Goal: Information Seeking & Learning: Learn about a topic

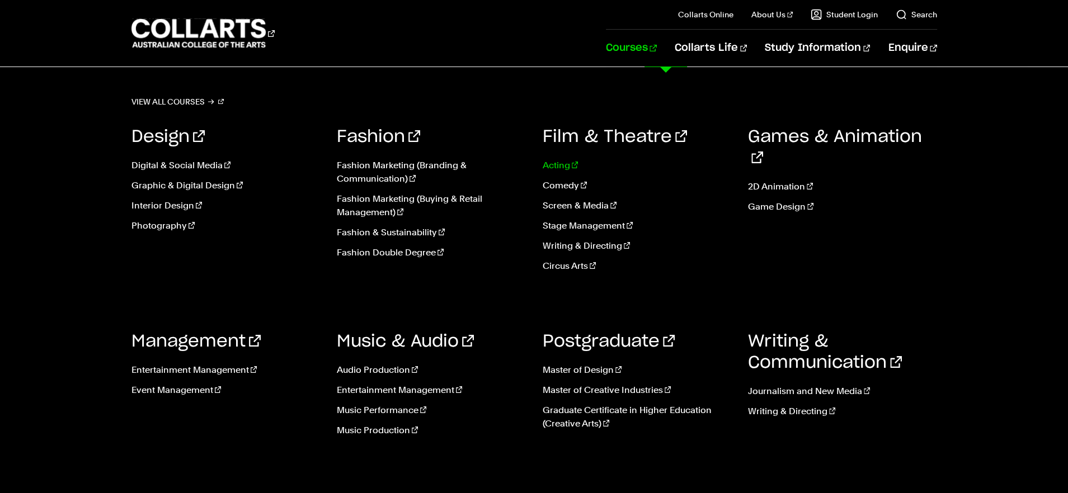
click at [572, 168] on link "Acting" at bounding box center [637, 165] width 189 height 13
click at [547, 164] on link "Acting" at bounding box center [637, 165] width 189 height 13
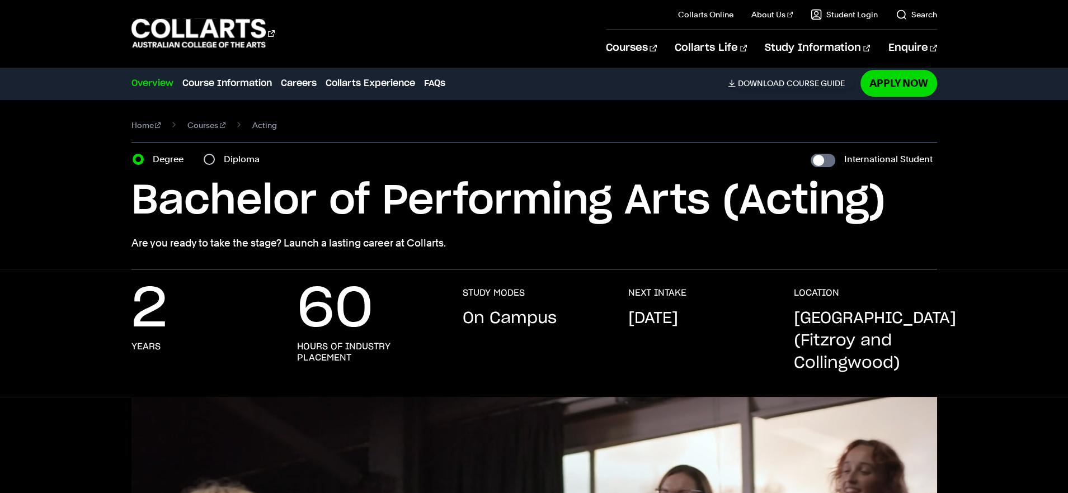
drag, startPoint x: 480, startPoint y: 246, endPoint x: 76, endPoint y: 240, distance: 404.4
click at [78, 240] on div "Home Courses Acting Course variant Degree Diploma International Student Bachelo…" at bounding box center [533, 185] width 987 height 170
copy p "Are you ready to take the stage? Launch a lasting career at Collarts."
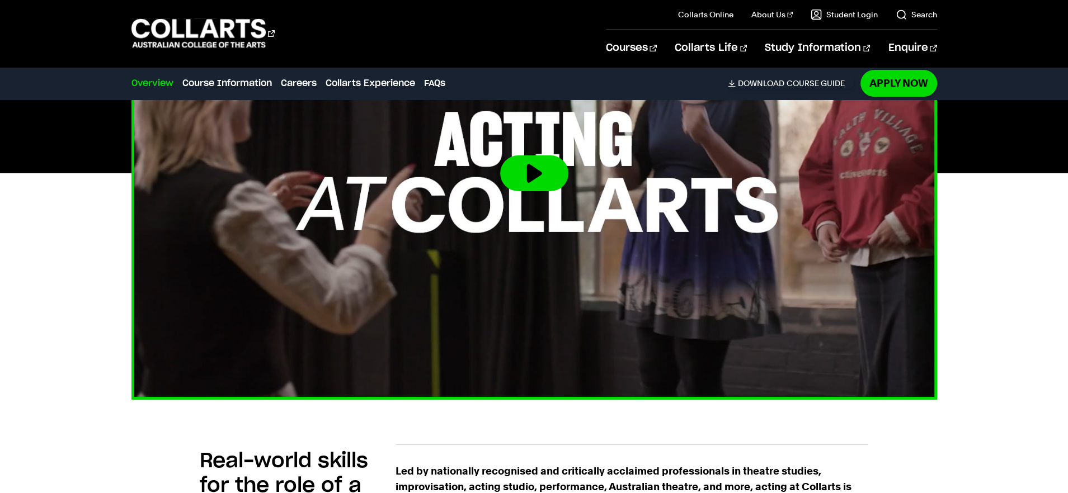
scroll to position [573, 0]
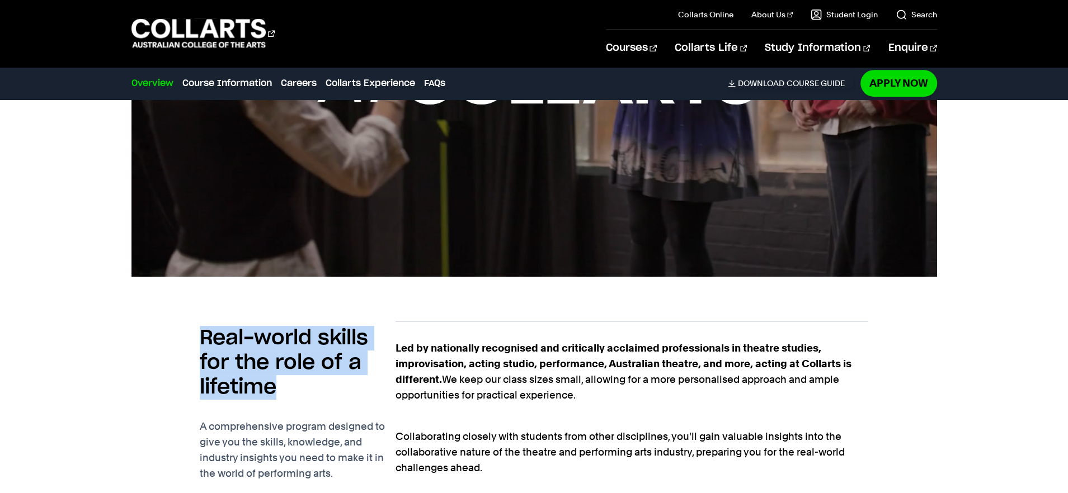
drag, startPoint x: 308, startPoint y: 385, endPoint x: 188, endPoint y: 345, distance: 127.0
click at [187, 344] on div "Real-world skills for the role of a lifetime A comprehensive program designed t…" at bounding box center [533, 444] width 805 height 281
copy h2 "Real-world skills for the role of a lifetime"
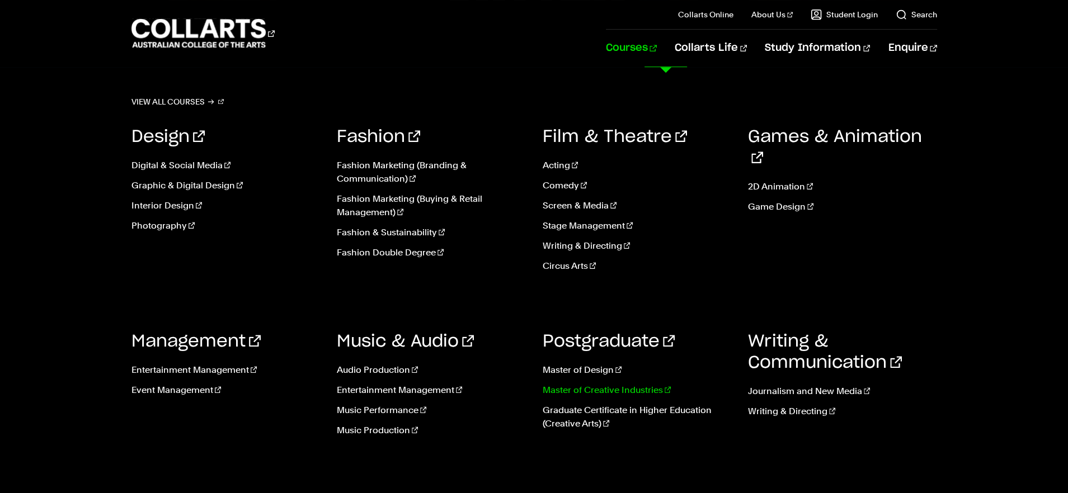
scroll to position [588, 0]
click at [591, 422] on link "Graduate Certificate in Higher Education (Creative Arts)" at bounding box center [637, 417] width 189 height 27
click at [577, 265] on link "Circus Arts" at bounding box center [637, 266] width 189 height 13
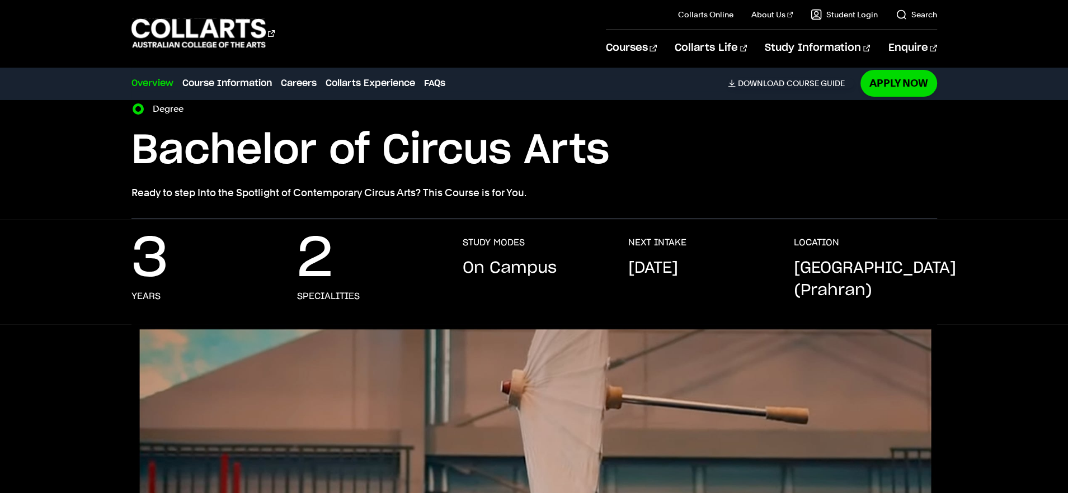
scroll to position [46, 0]
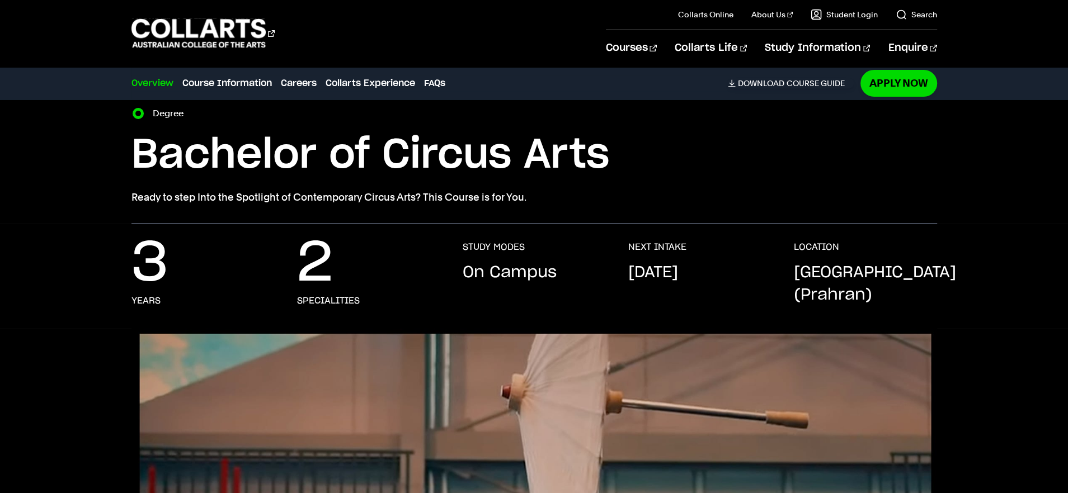
drag, startPoint x: 494, startPoint y: 194, endPoint x: 131, endPoint y: 200, distance: 362.5
click at [131, 200] on p "Ready to step Into the Spotlight of Contemporary Circus Arts? This Course is fo…" at bounding box center [533, 198] width 805 height 16
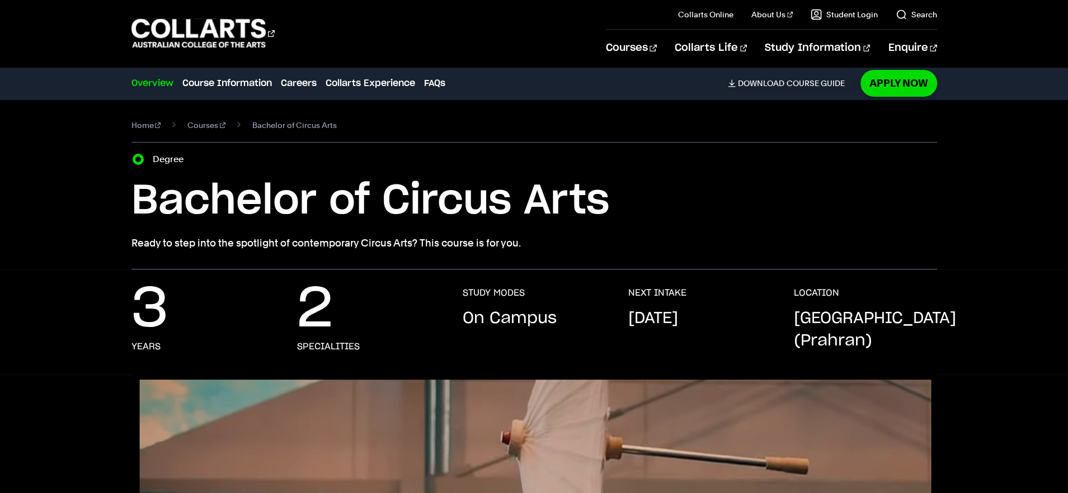
drag, startPoint x: 498, startPoint y: 246, endPoint x: 99, endPoint y: 235, distance: 399.5
click at [100, 235] on div "Home Courses Bachelor of Circus Arts Course variant Degree Bachelor of Circus A…" at bounding box center [533, 185] width 987 height 170
copy p "Ready to step into the spotlight of contemporary Circus Arts? This course is fo…"
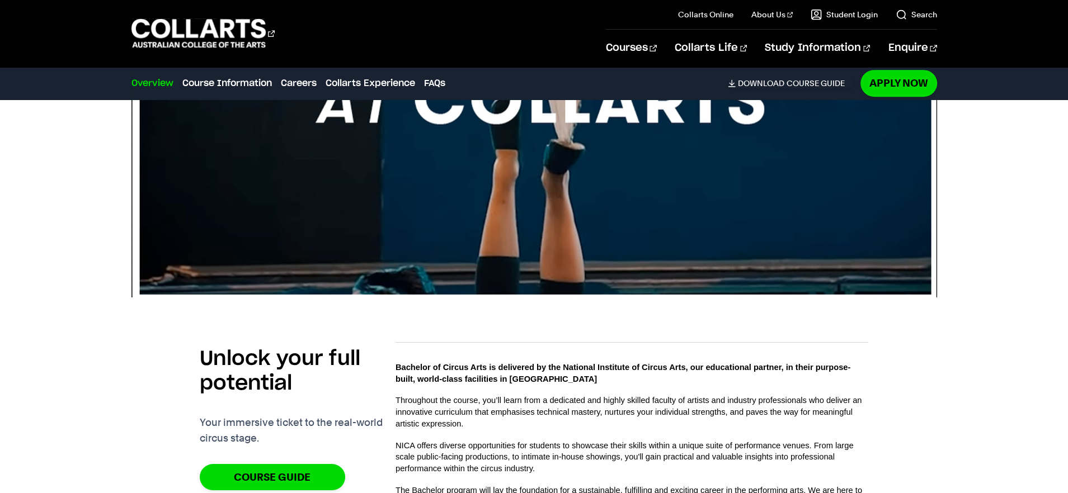
scroll to position [648, 0]
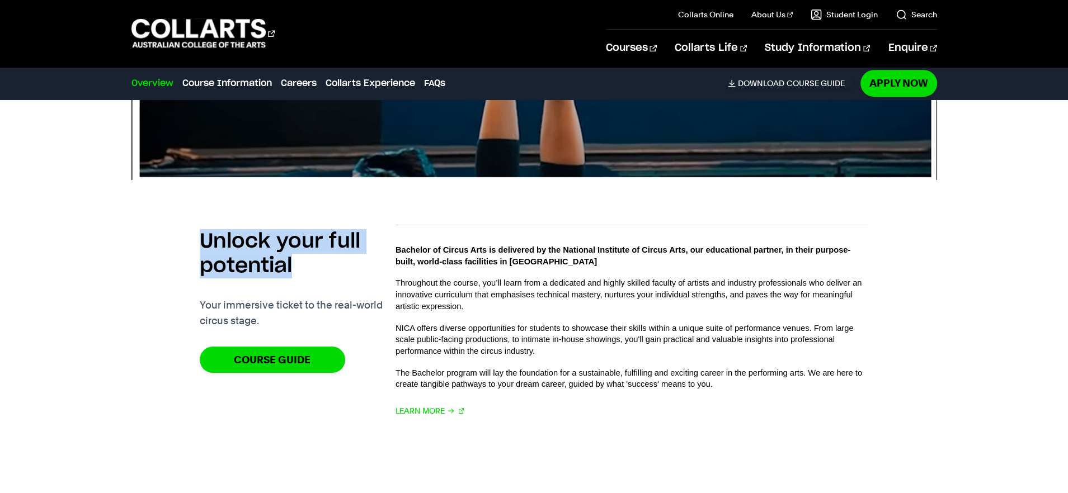
drag, startPoint x: 308, startPoint y: 267, endPoint x: 170, endPoint y: 244, distance: 139.6
click at [170, 244] on div "Unlock your full potential Your immersive ticket to the real-world circus stage…" at bounding box center [533, 324] width 805 height 235
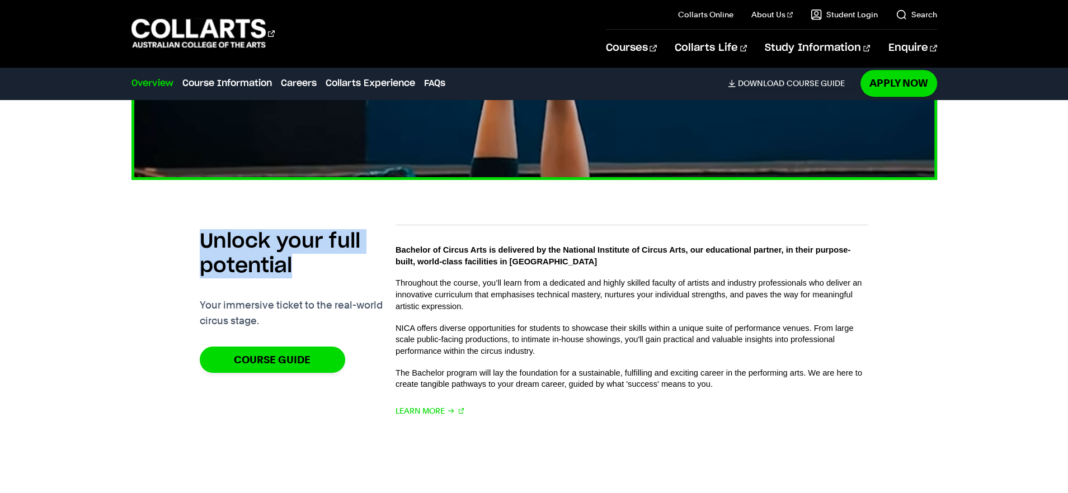
copy h2 "Unlock your full potential"
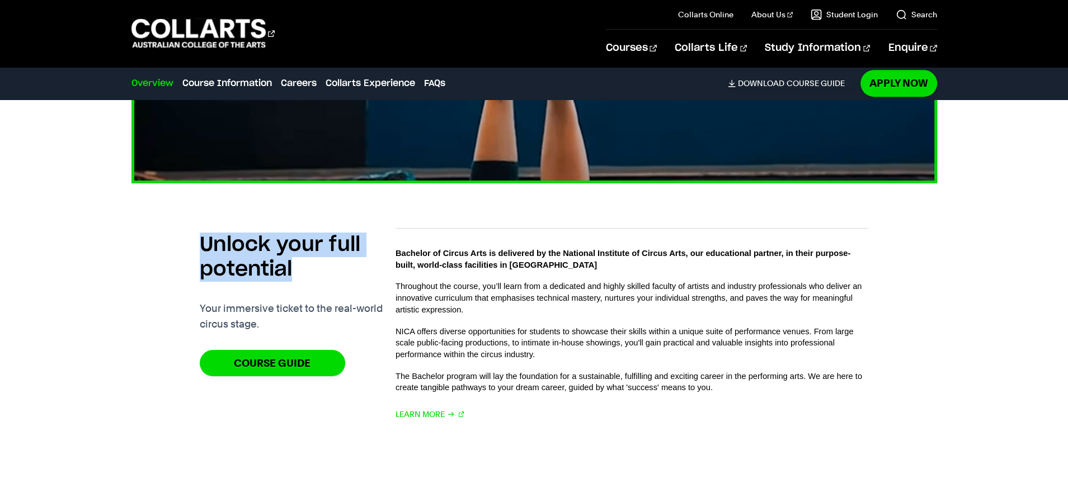
scroll to position [643, 0]
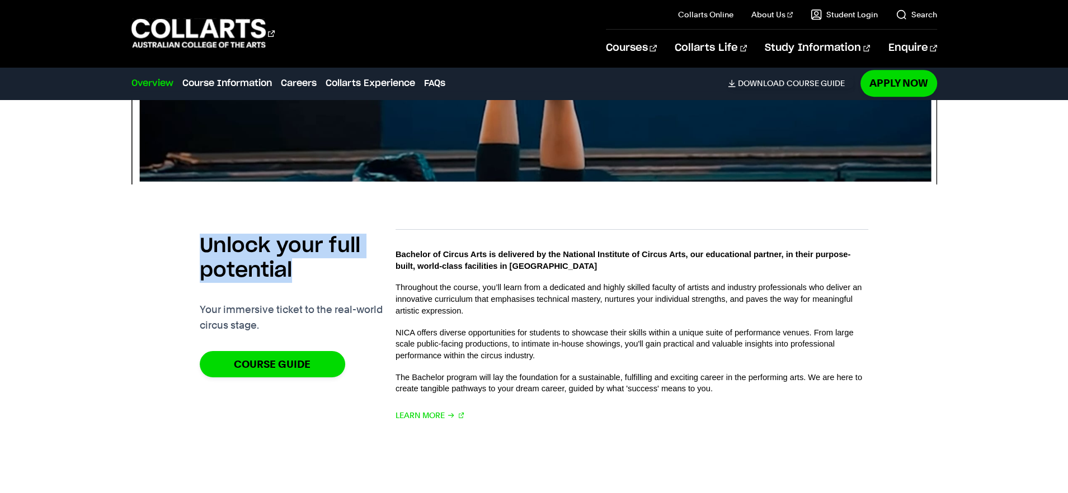
click at [518, 232] on div "Bachelor of Circus Arts is delivered by the National Institute of Circus Arts, …" at bounding box center [631, 329] width 473 height 200
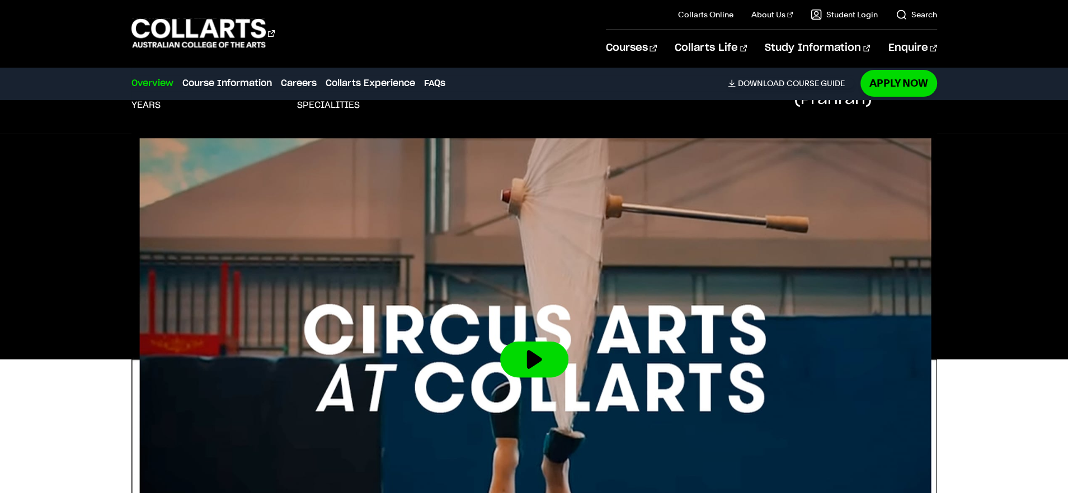
scroll to position [0, 0]
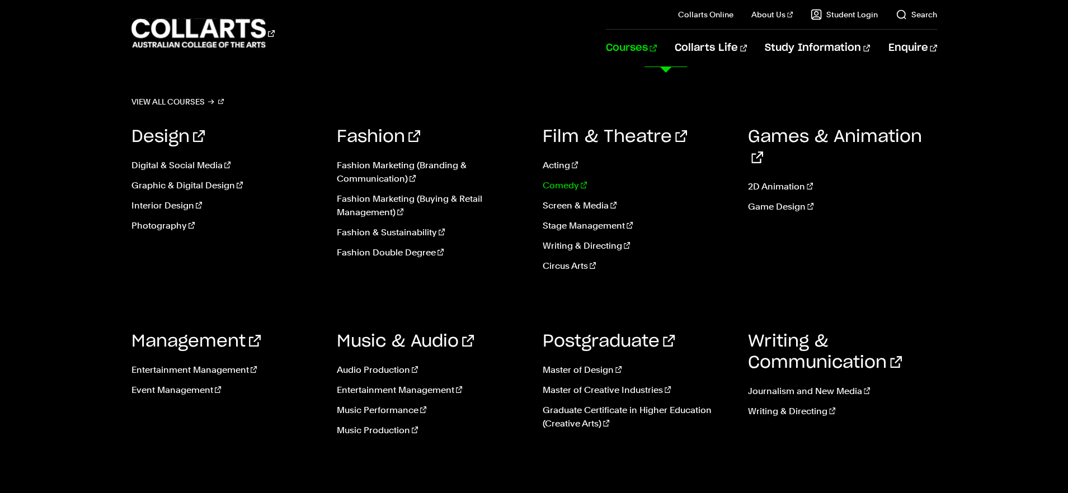
click at [559, 187] on link "Comedy" at bounding box center [637, 185] width 189 height 13
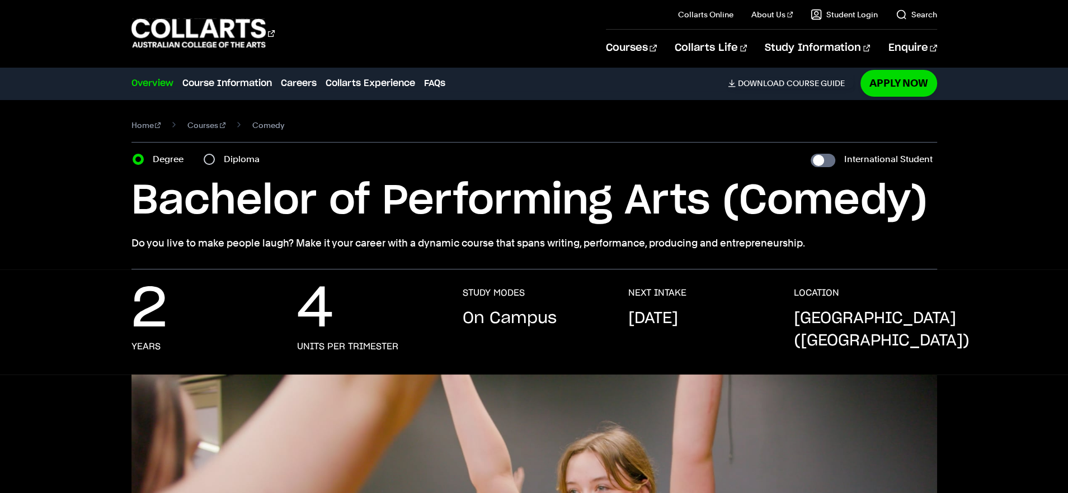
drag, startPoint x: 140, startPoint y: 243, endPoint x: 803, endPoint y: 252, distance: 662.3
click at [803, 252] on div "Home Courses Comedy Course variant Degree Diploma International Student Bachelo…" at bounding box center [533, 185] width 987 height 170
copy p "Do you live to make people laugh? Make it your career with a dynamic course tha…"
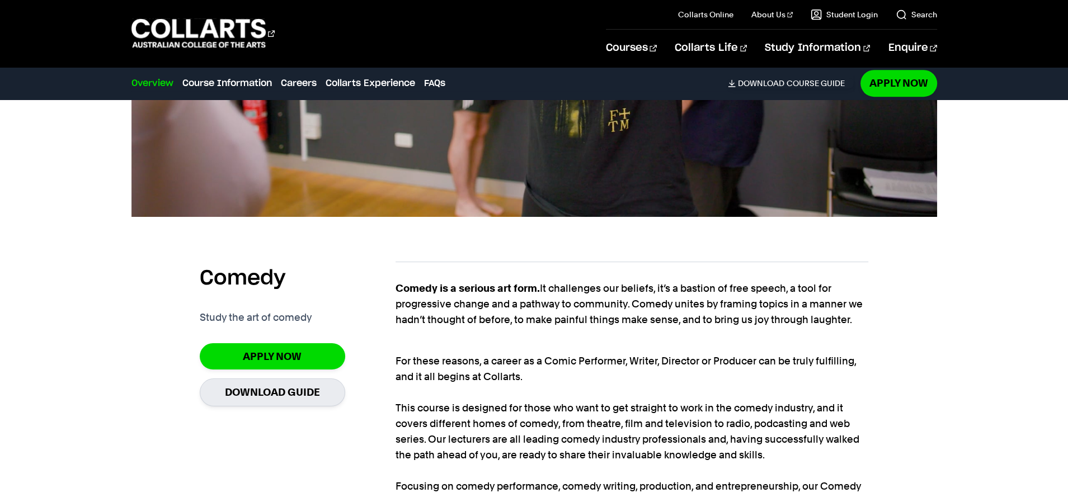
scroll to position [614, 0]
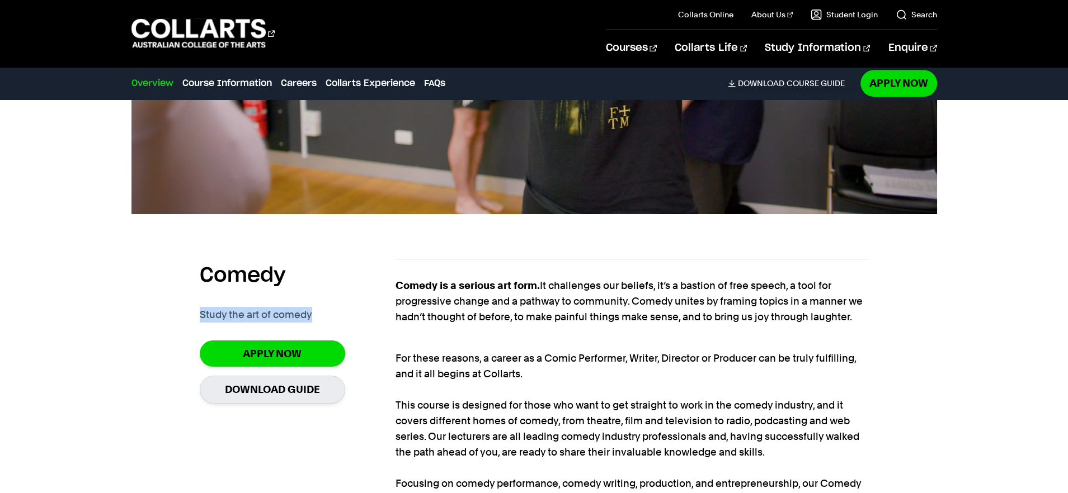
drag, startPoint x: 317, startPoint y: 312, endPoint x: 176, endPoint y: 313, distance: 140.9
click at [176, 313] on div "Comedy Study the art of comedy Apply Now Download Guide Comedy is a serious art…" at bounding box center [533, 417] width 805 height 352
copy p "Study the art of comedy"
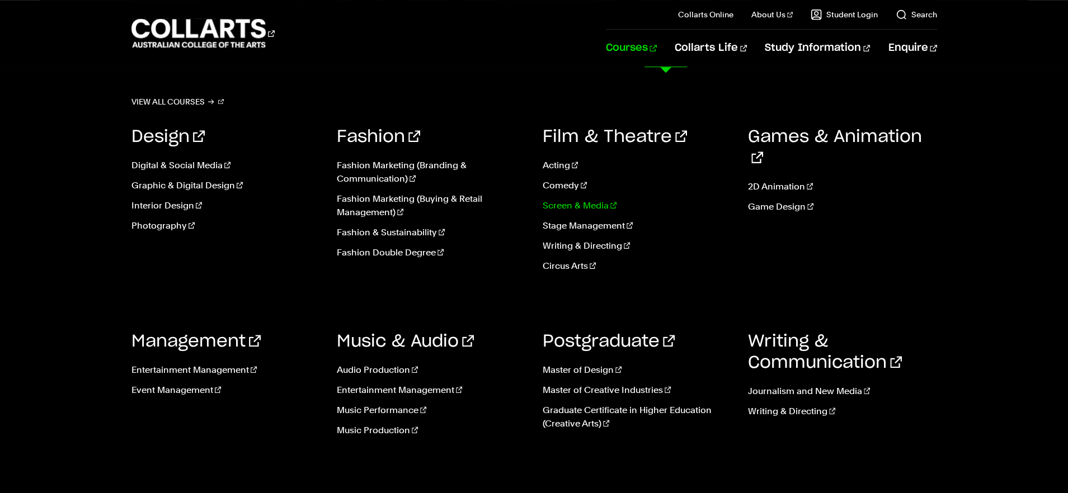
click at [584, 207] on link "Screen & Media" at bounding box center [637, 205] width 189 height 13
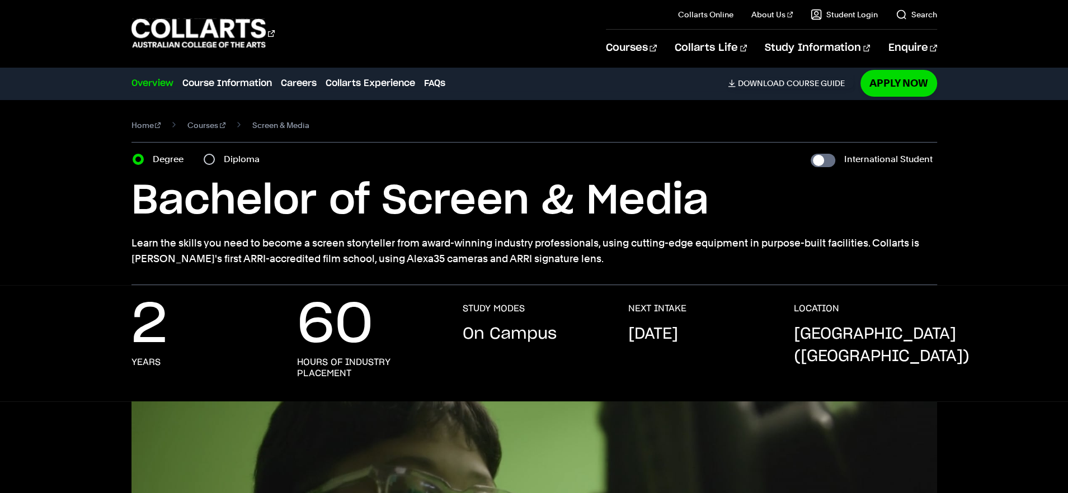
drag, startPoint x: 568, startPoint y: 265, endPoint x: 120, endPoint y: 248, distance: 448.3
click at [120, 248] on div "Home Courses Screen & Media Course variant Degree Diploma International Student…" at bounding box center [533, 193] width 987 height 186
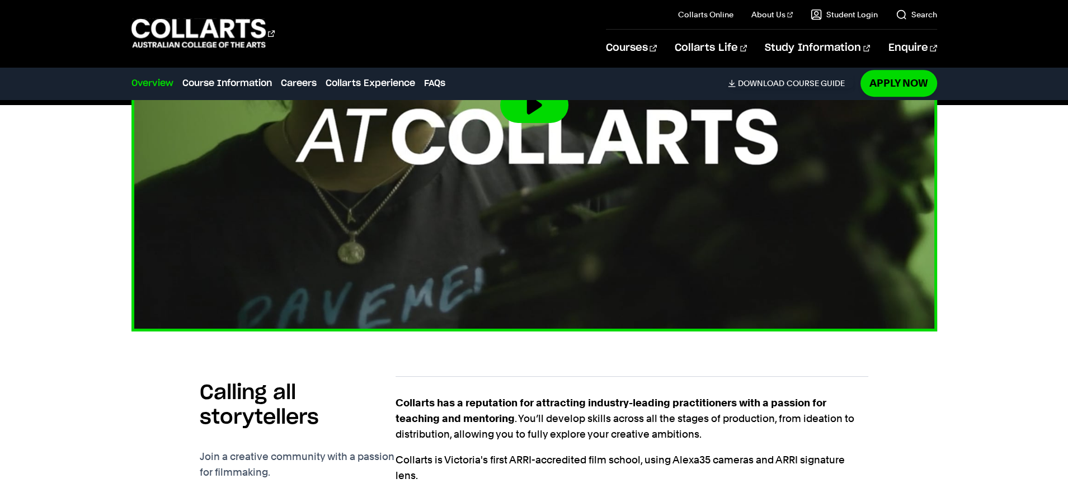
scroll to position [591, 0]
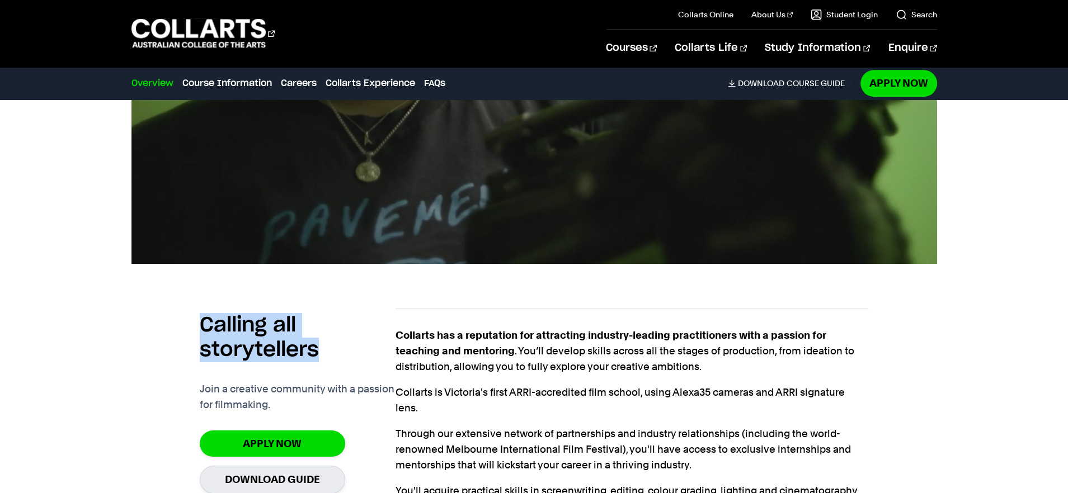
drag, startPoint x: 336, startPoint y: 355, endPoint x: 150, endPoint y: 332, distance: 187.2
click at [150, 332] on div "Calling all storytellers Join a creative community with a passion for filmmakin…" at bounding box center [533, 430] width 805 height 279
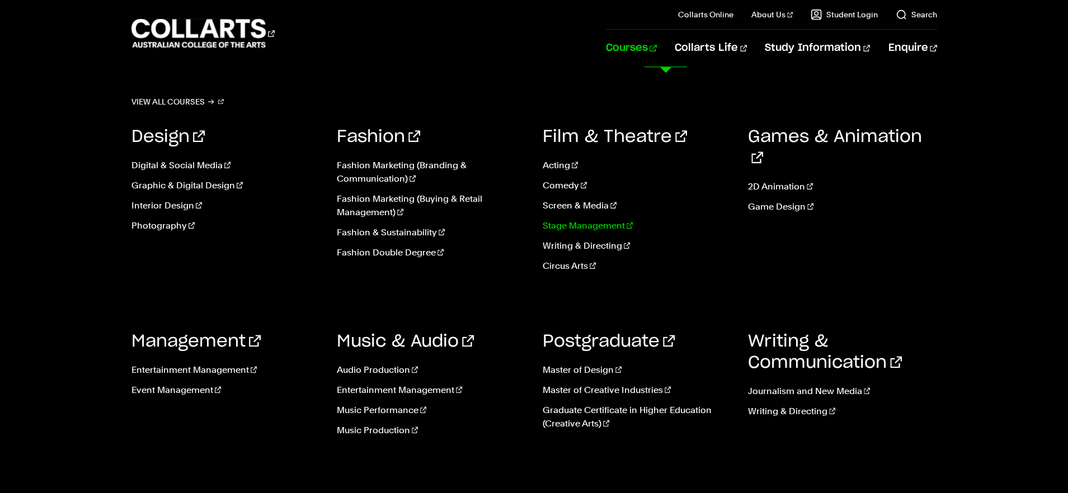
click at [588, 224] on link "Stage Management" at bounding box center [637, 225] width 189 height 13
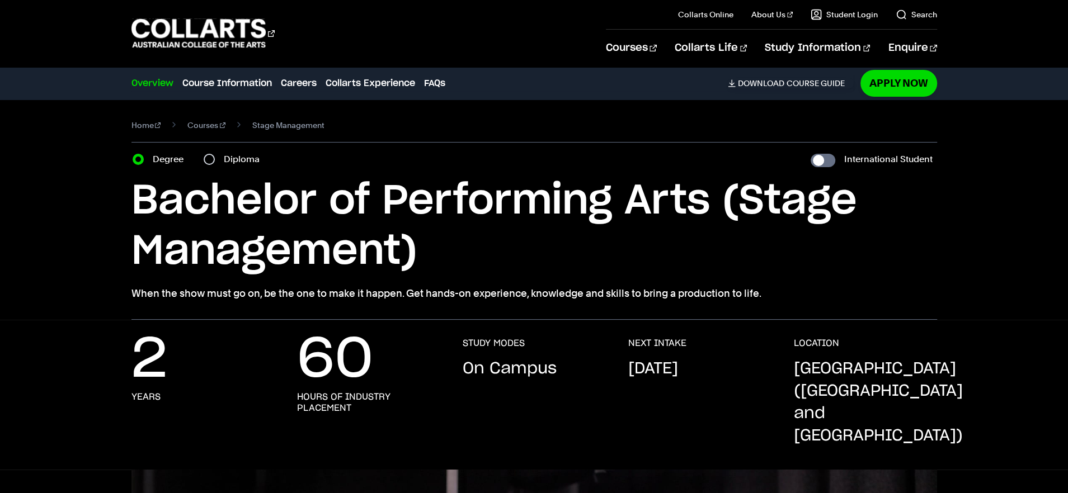
scroll to position [1, 0]
drag, startPoint x: 789, startPoint y: 284, endPoint x: 902, endPoint y: 290, distance: 112.6
click at [907, 289] on div "Bachelor of Performing Arts (Stage Management) When the show must go on, be the…" at bounding box center [533, 238] width 805 height 125
copy p "When the show must go on, be the one to make it happen. Get hands-on experience…"
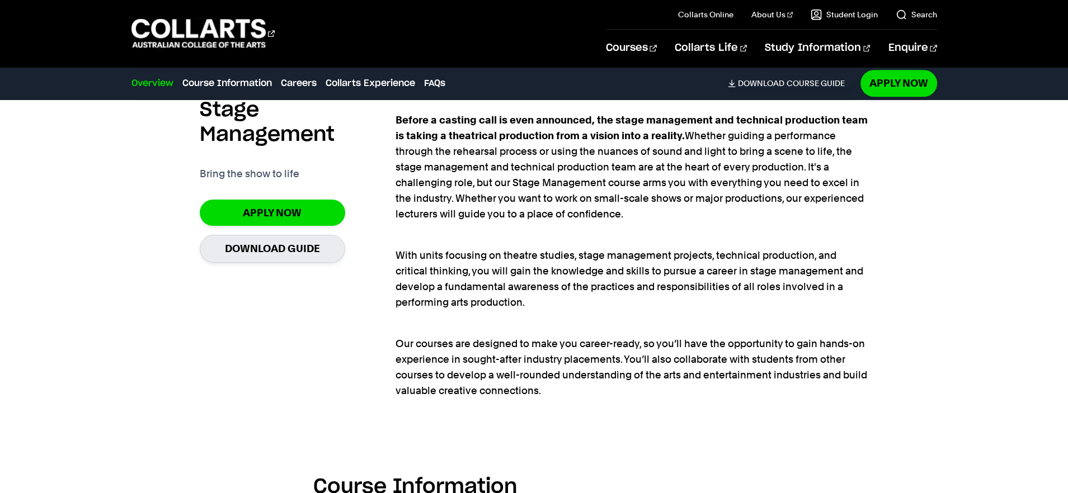
scroll to position [874, 0]
drag, startPoint x: 287, startPoint y: 152, endPoint x: 165, endPoint y: 149, distance: 122.0
click at [164, 146] on div "Stage Management Bring the show to life Apply Now Download Guide Before a casti…" at bounding box center [533, 249] width 805 height 347
copy p "Bring the show to life"
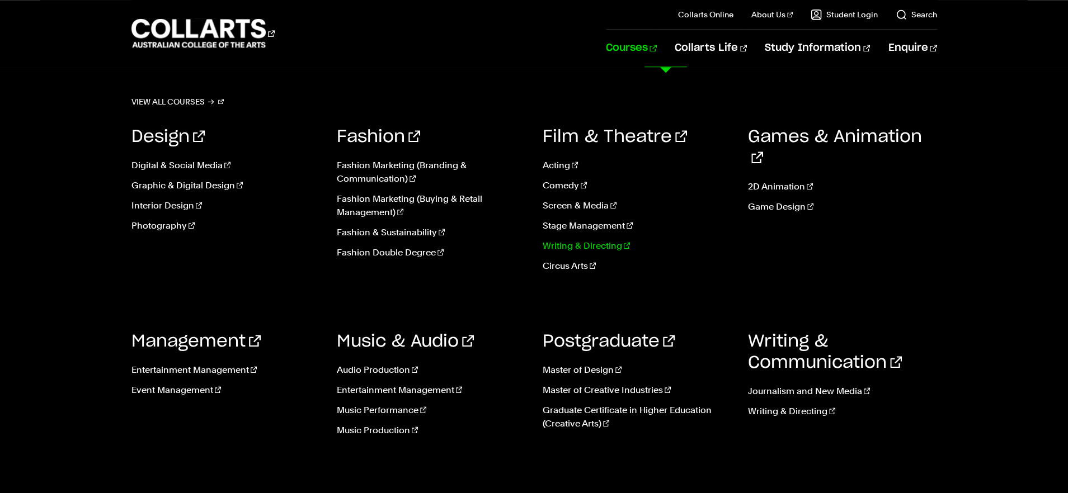
click at [569, 249] on link "Writing & Directing" at bounding box center [637, 245] width 189 height 13
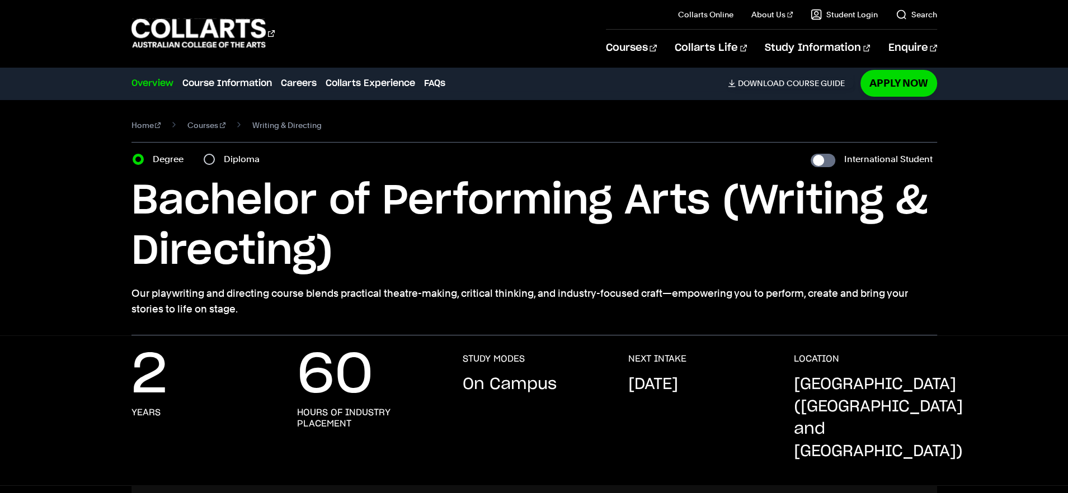
drag, startPoint x: 251, startPoint y: 309, endPoint x: 104, endPoint y: 296, distance: 147.1
click at [104, 296] on div "Home Courses Writing & Directing Course variant Degree Diploma International St…" at bounding box center [533, 218] width 987 height 236
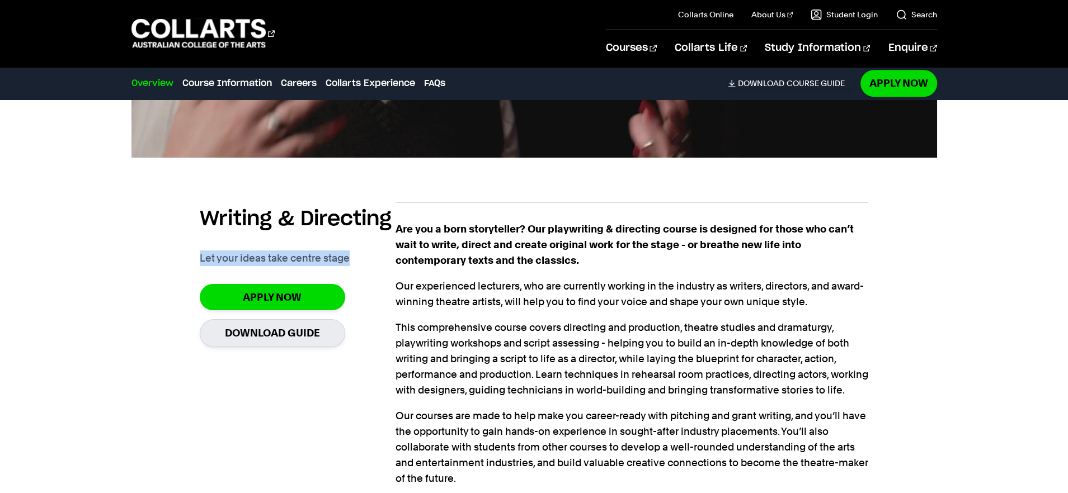
scroll to position [781, 0]
drag, startPoint x: 355, startPoint y: 234, endPoint x: 171, endPoint y: 242, distance: 184.2
click at [171, 242] on div "Writing & Directing Let your ideas take centre stage Apply Now Download Guide A…" at bounding box center [533, 348] width 805 height 326
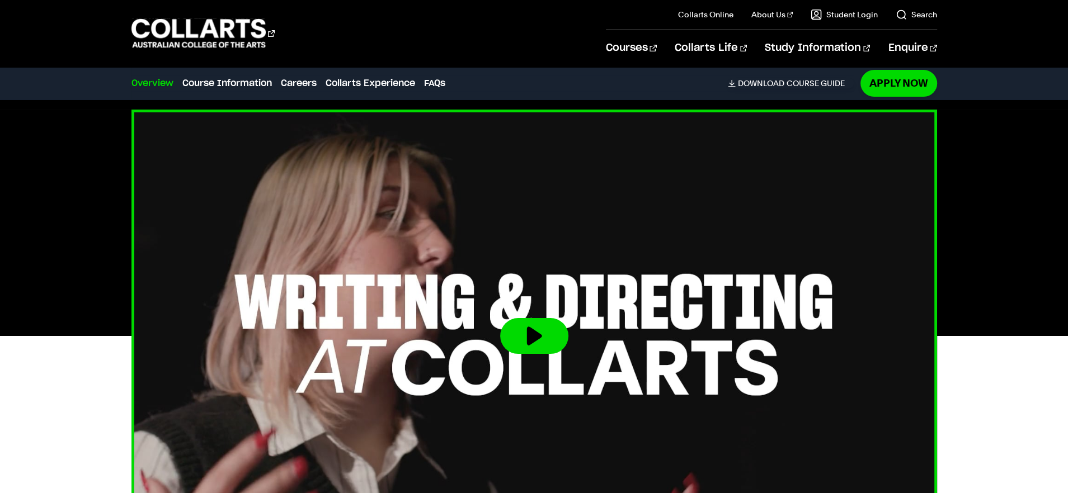
scroll to position [329, 0]
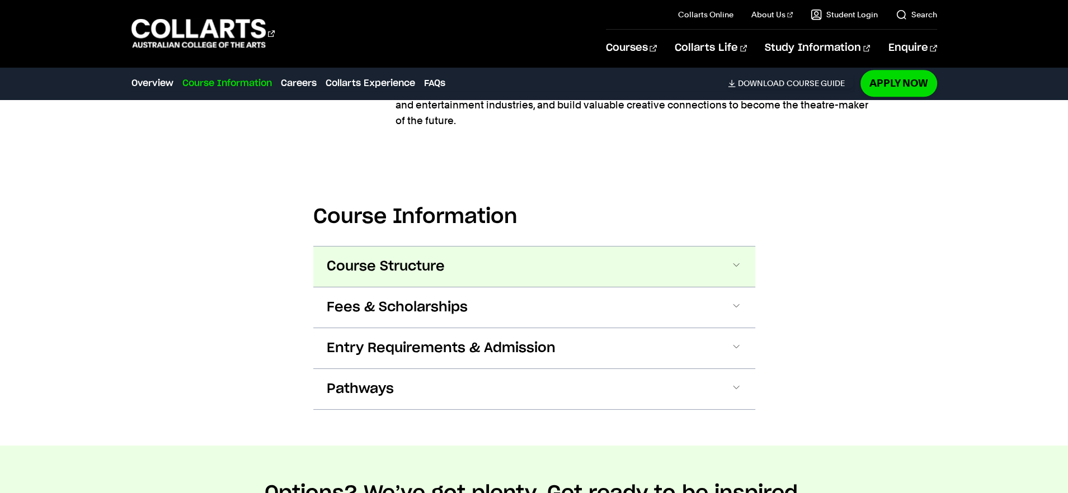
click at [379, 258] on span "Course Structure" at bounding box center [386, 267] width 118 height 18
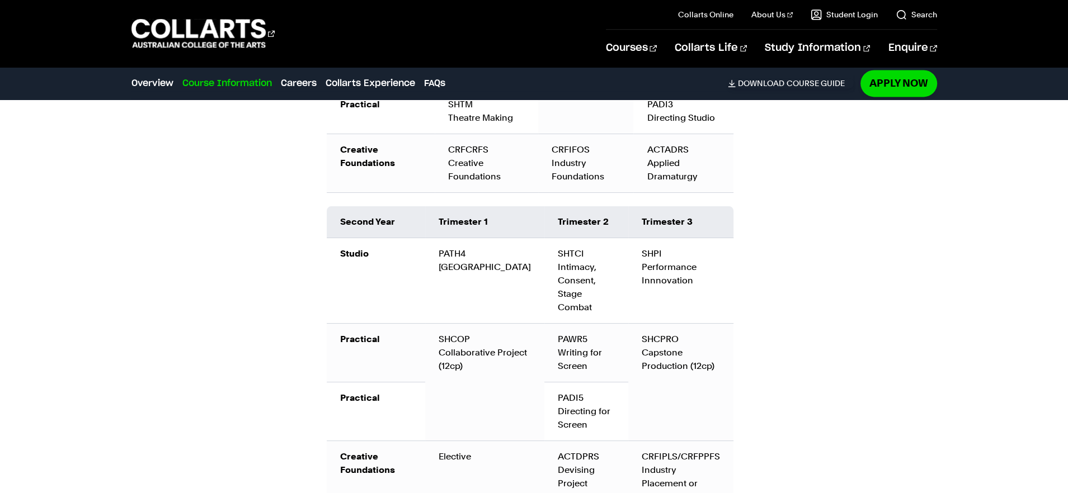
scroll to position [1597, 0]
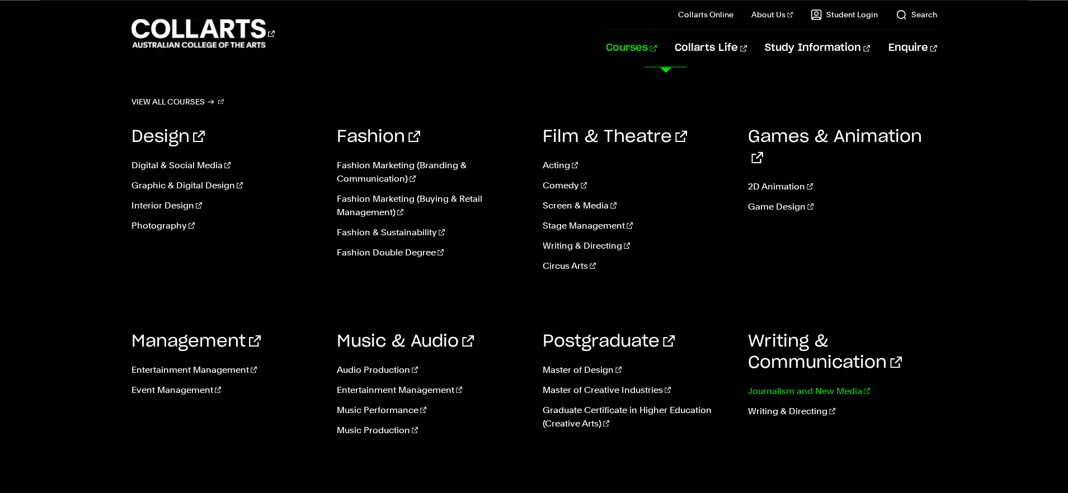
click at [832, 389] on link "Journalism and New Media" at bounding box center [842, 391] width 189 height 13
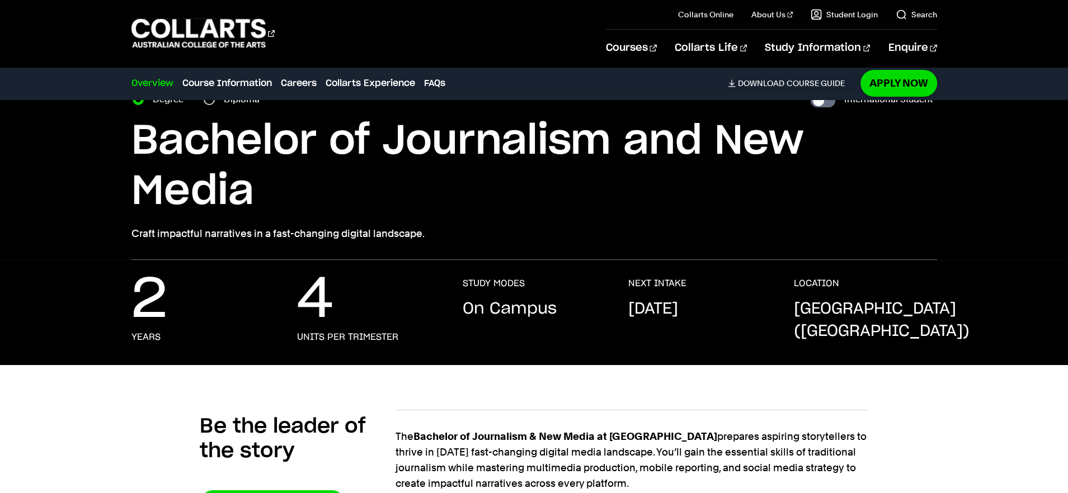
scroll to position [63, 0]
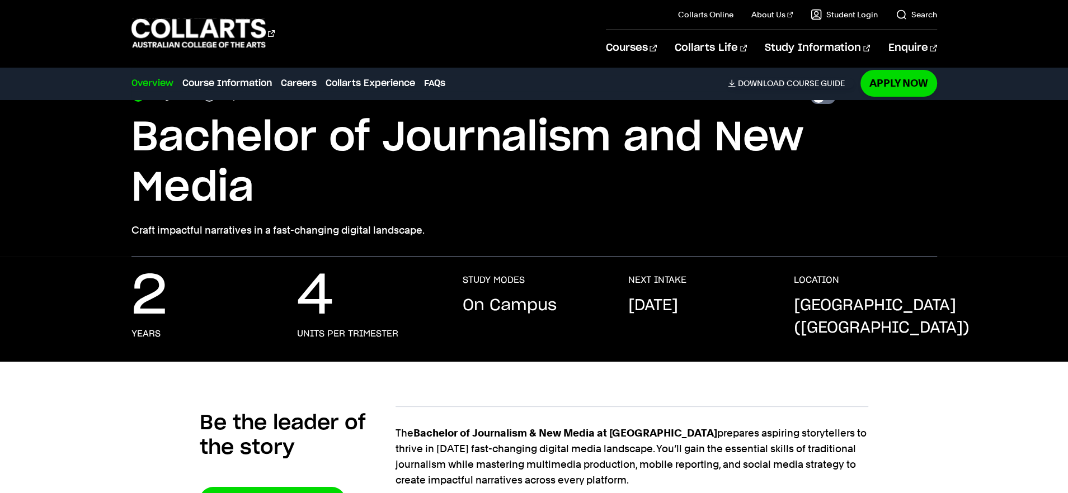
drag, startPoint x: 379, startPoint y: 229, endPoint x: 147, endPoint y: 218, distance: 232.9
click at [147, 218] on div "Bachelor of Journalism and New Media Craft impactful narratives in a fast-chang…" at bounding box center [533, 175] width 805 height 125
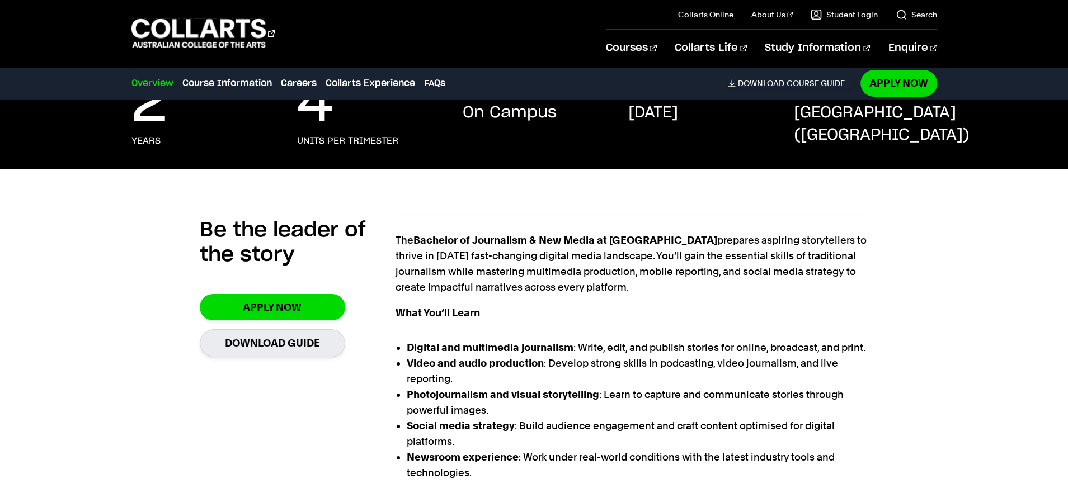
scroll to position [169, 0]
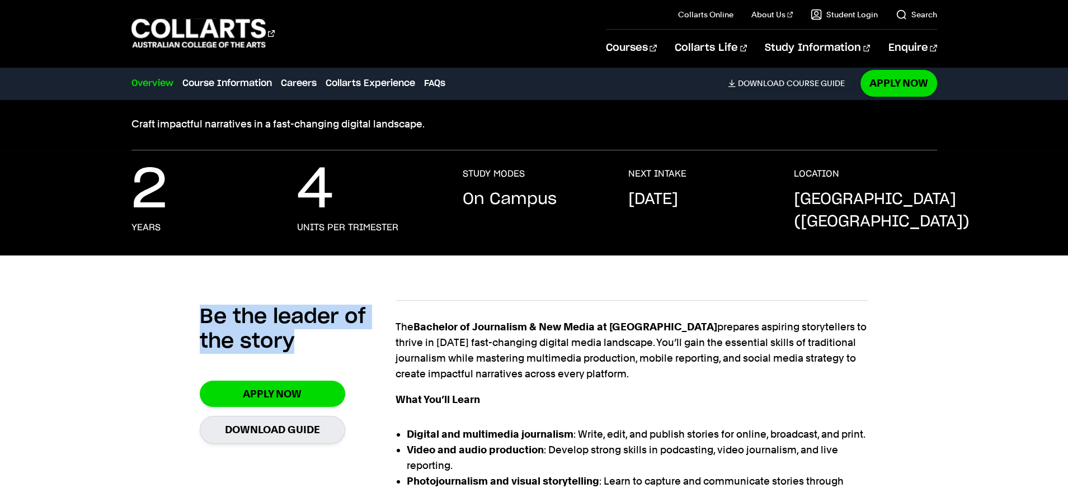
drag, startPoint x: 281, startPoint y: 342, endPoint x: 196, endPoint y: 322, distance: 86.8
copy h2 "Be the leader of the story"
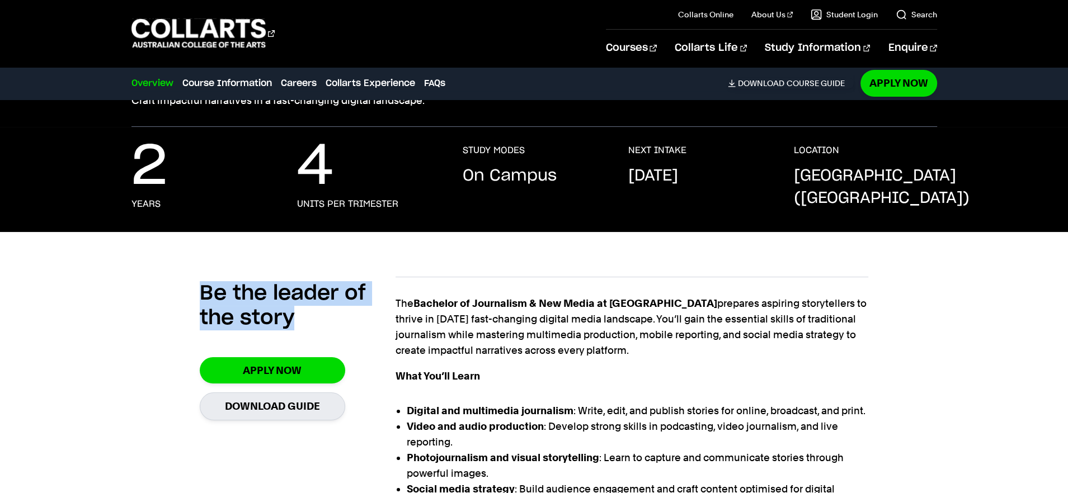
scroll to position [196, 0]
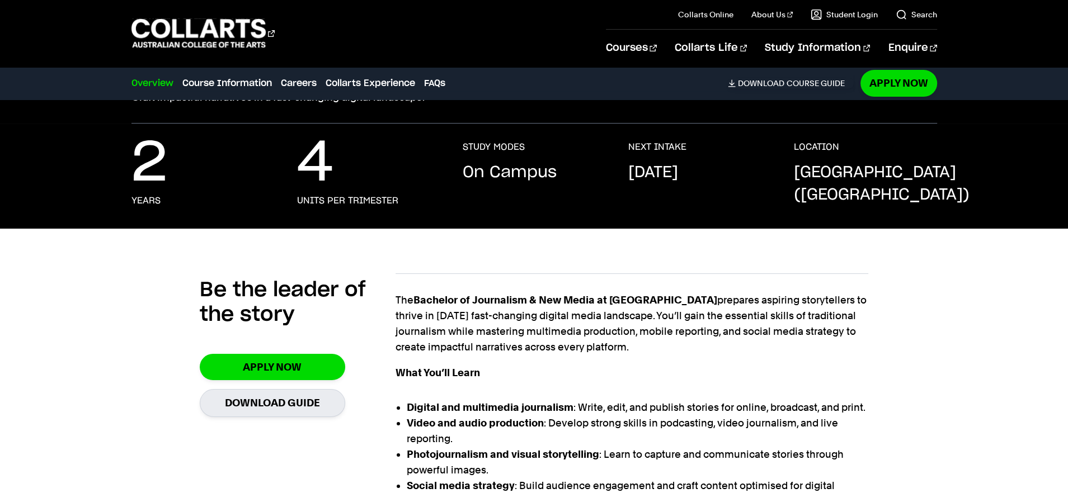
click at [527, 337] on p "The Bachelor of Journalism & New Media at Collarts prepares aspiring storytelle…" at bounding box center [631, 324] width 473 height 63
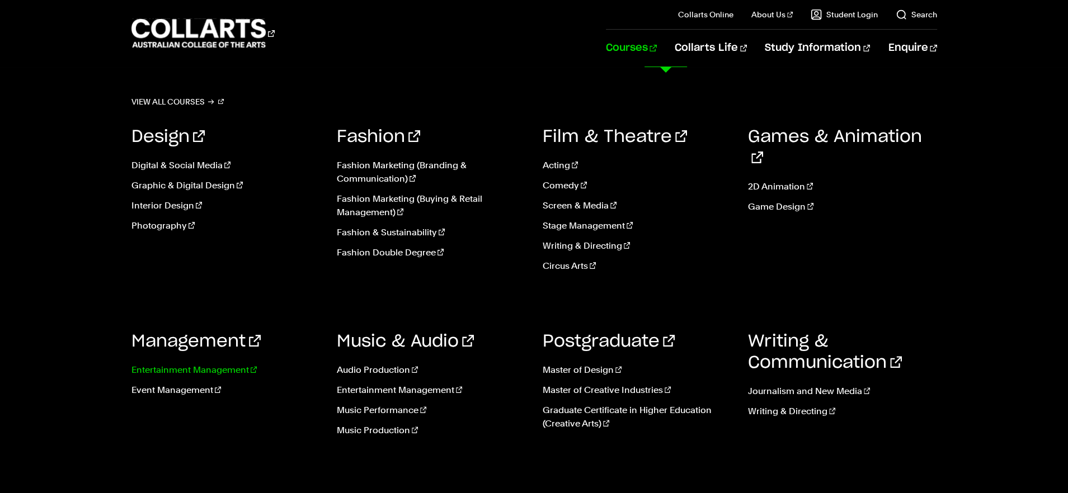
click at [227, 367] on link "Entertainment Management" at bounding box center [225, 370] width 189 height 13
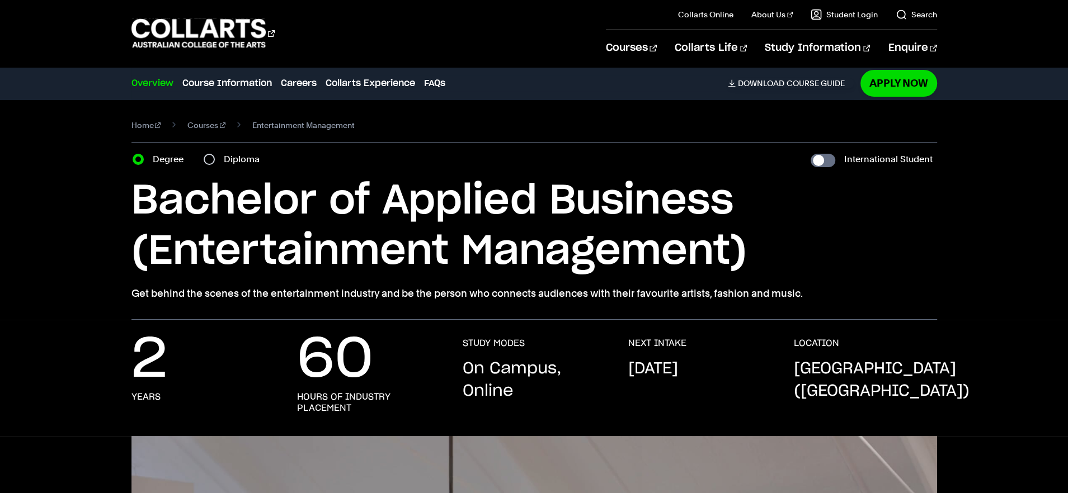
drag, startPoint x: 811, startPoint y: 293, endPoint x: 125, endPoint y: 291, distance: 685.7
click at [125, 291] on div "Home Courses Entertainment Management Course variant Degree Diploma Internation…" at bounding box center [533, 210] width 987 height 220
copy p "Get behind the scenes of the entertainment industry and be the person who conne…"
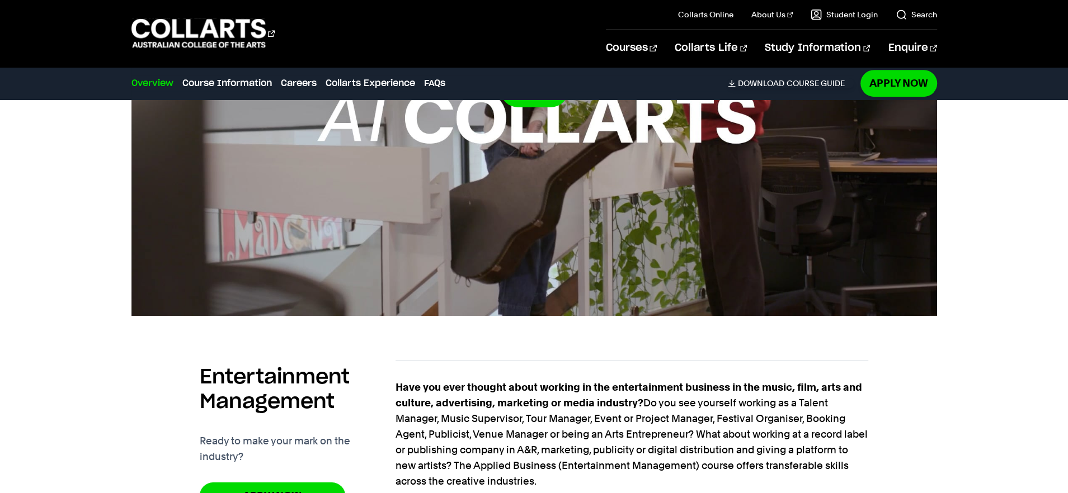
scroll to position [578, 0]
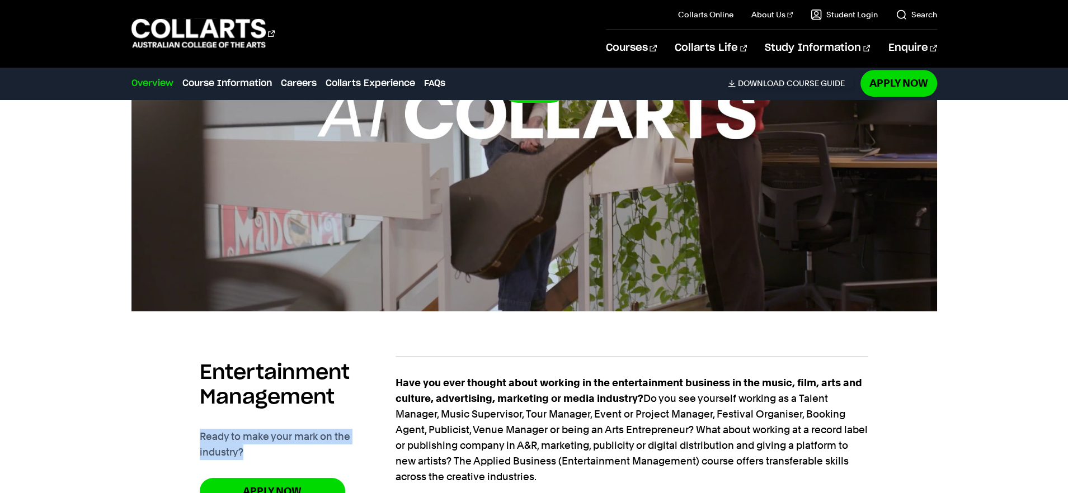
drag, startPoint x: 281, startPoint y: 447, endPoint x: 180, endPoint y: 435, distance: 102.0
copy p "Ready to make your mark on the industry?"
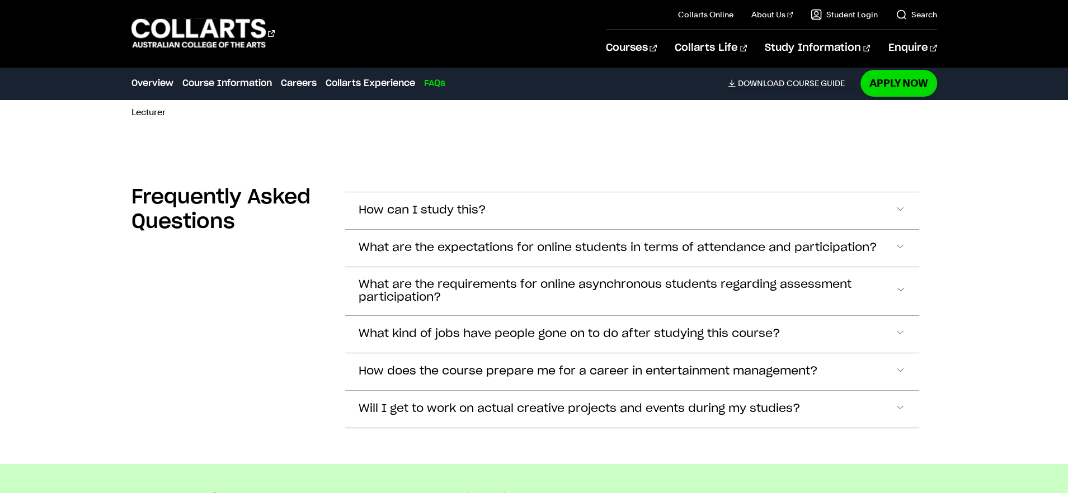
scroll to position [4234, 0]
click at [597, 230] on button "What are the expectations for online students in terms of attendance and partic…" at bounding box center [632, 248] width 574 height 37
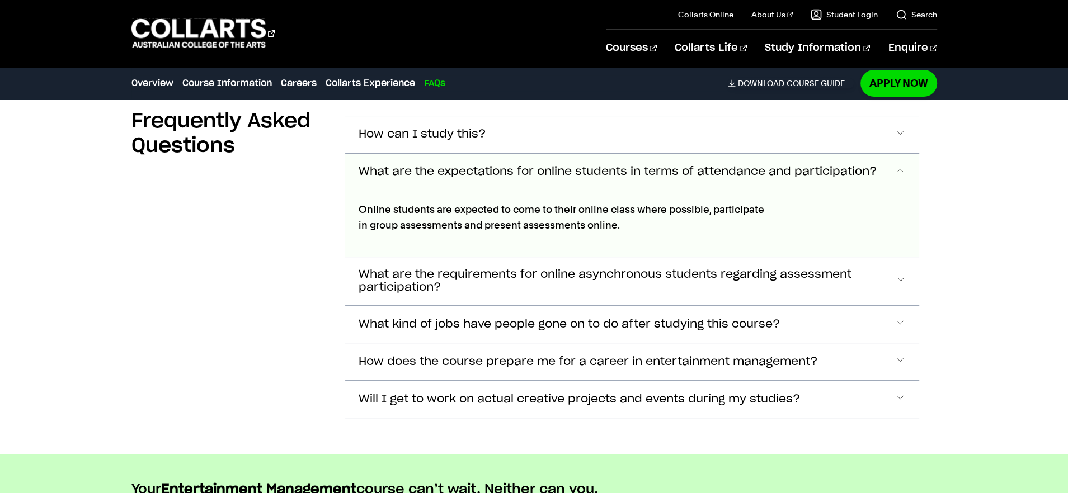
scroll to position [4309, 0]
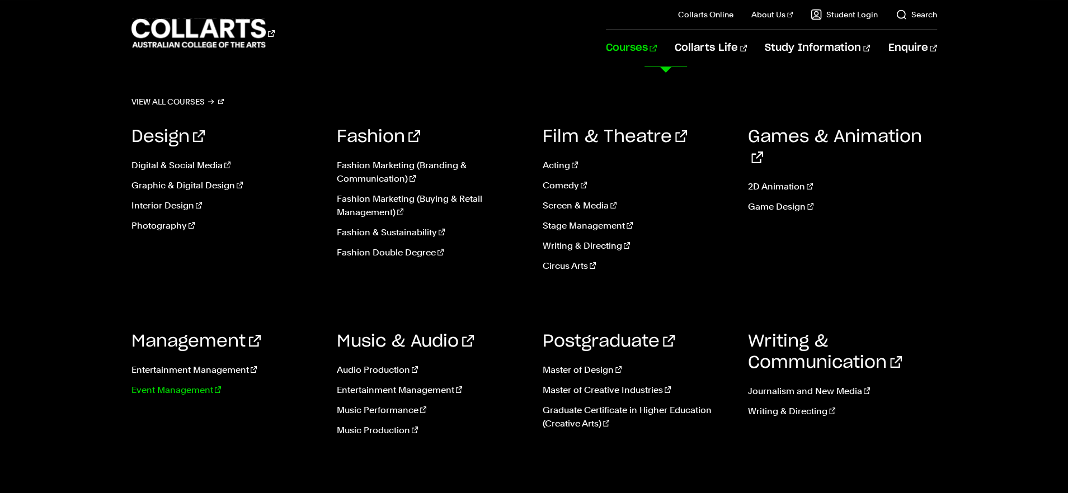
click at [199, 385] on link "Event Management" at bounding box center [225, 390] width 189 height 13
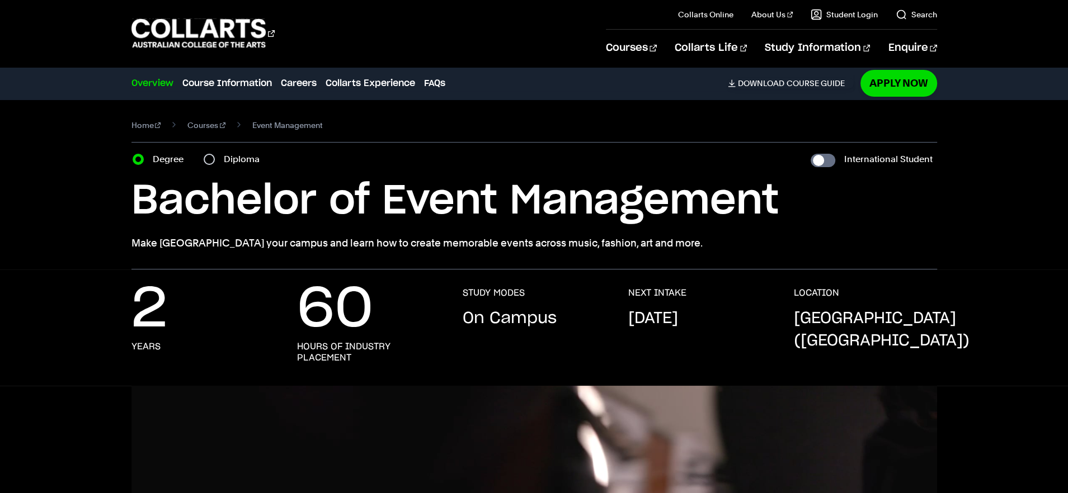
drag, startPoint x: 658, startPoint y: 242, endPoint x: 75, endPoint y: 232, distance: 583.4
click at [77, 233] on div "Home Courses Event Management Course variant Degree Diploma International Stude…" at bounding box center [533, 185] width 987 height 170
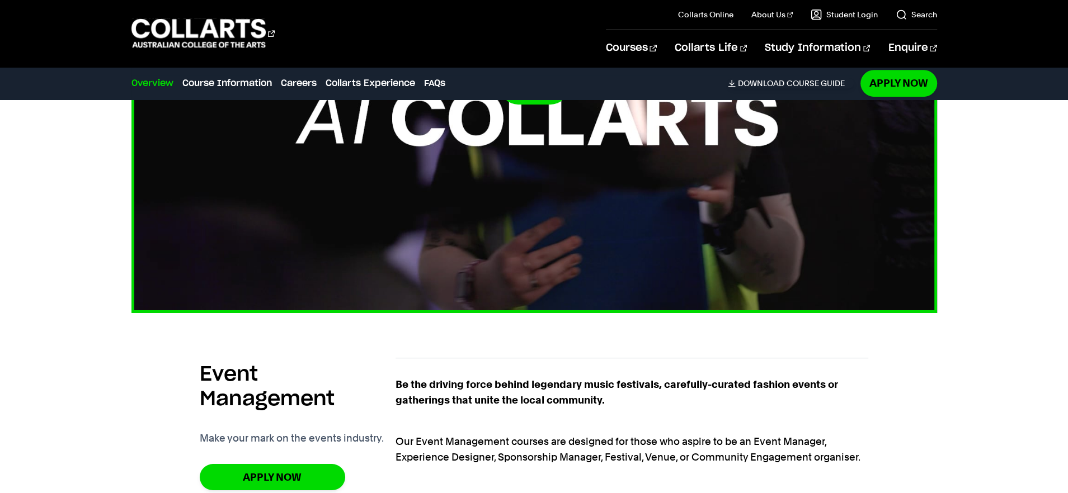
scroll to position [550, 0]
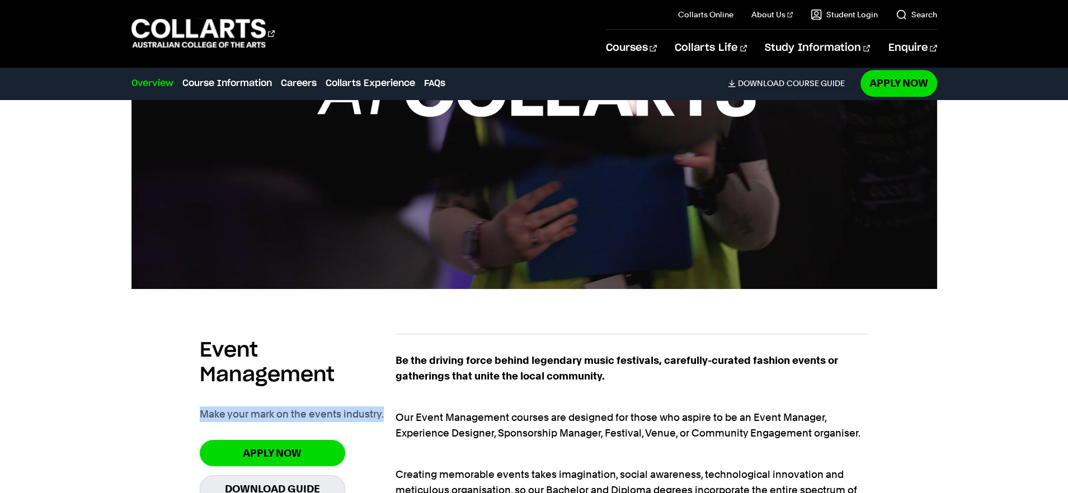
drag, startPoint x: 389, startPoint y: 416, endPoint x: 186, endPoint y: 409, distance: 202.6
copy p "Make your mark on the events industry."
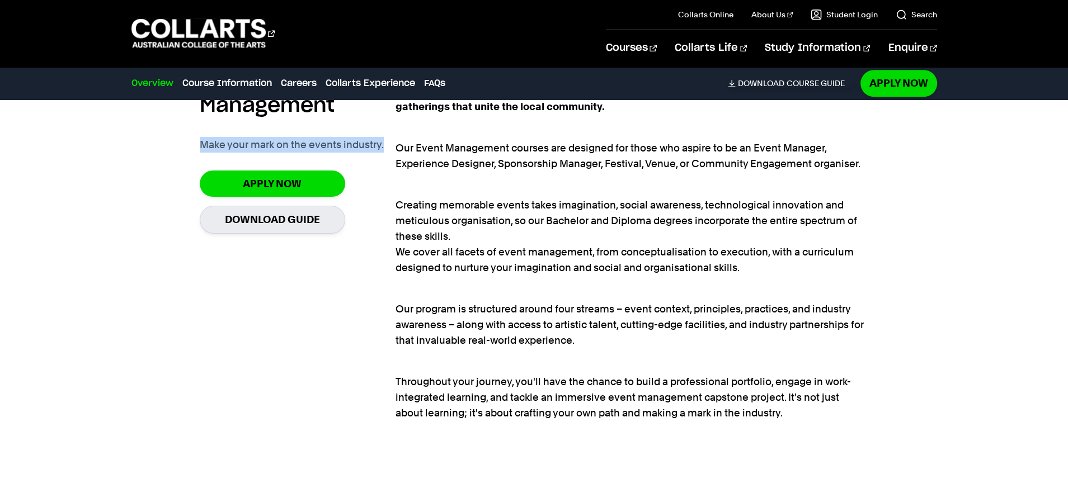
scroll to position [849, 0]
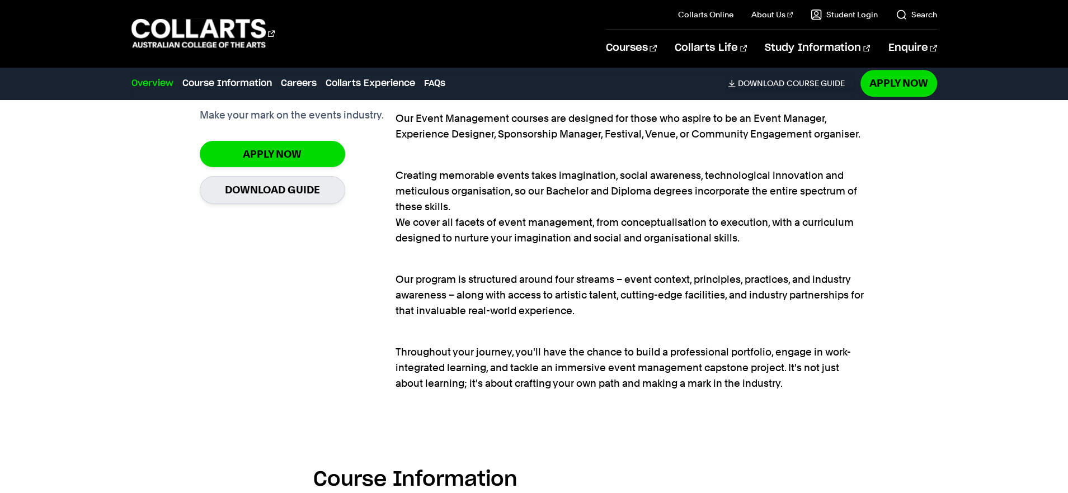
click at [621, 231] on p "Creating memorable events takes imagination, social awareness, technological in…" at bounding box center [631, 199] width 473 height 94
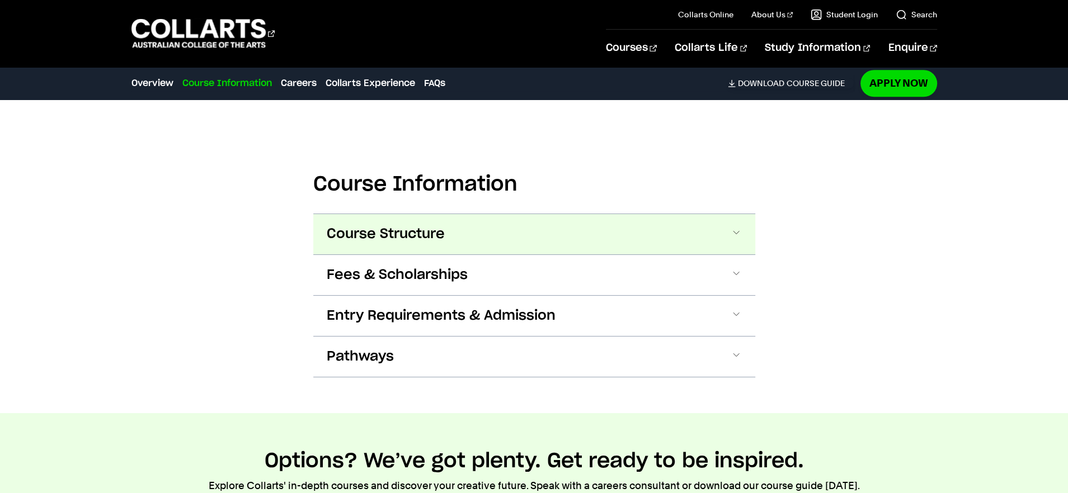
click at [602, 235] on button "Course Structure" at bounding box center [534, 234] width 442 height 40
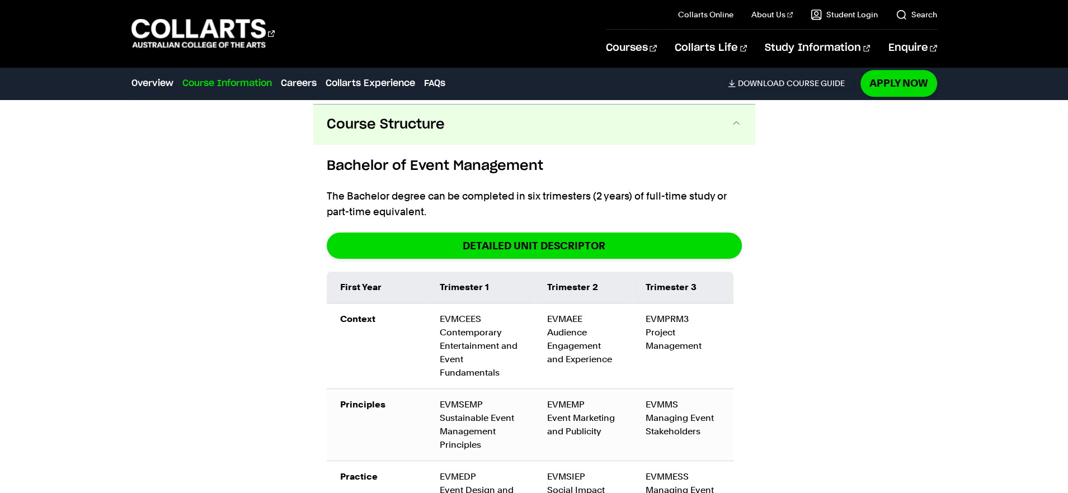
scroll to position [1256, 0]
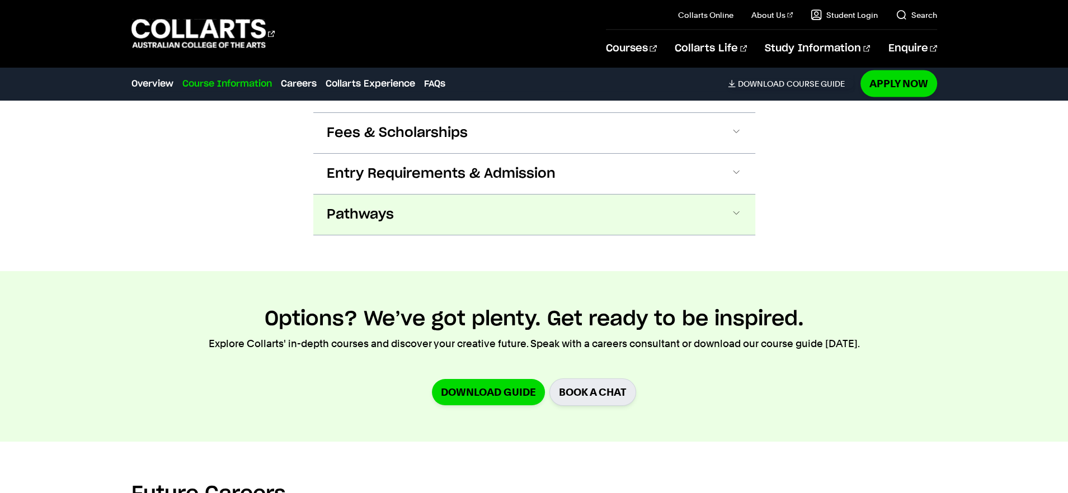
click at [430, 213] on button "Pathways" at bounding box center [534, 215] width 442 height 40
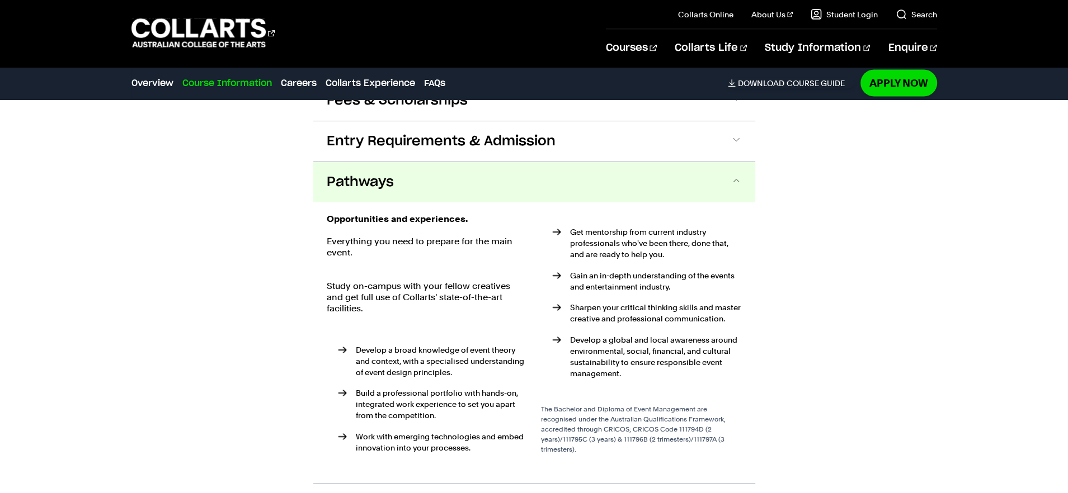
scroll to position [2151, 0]
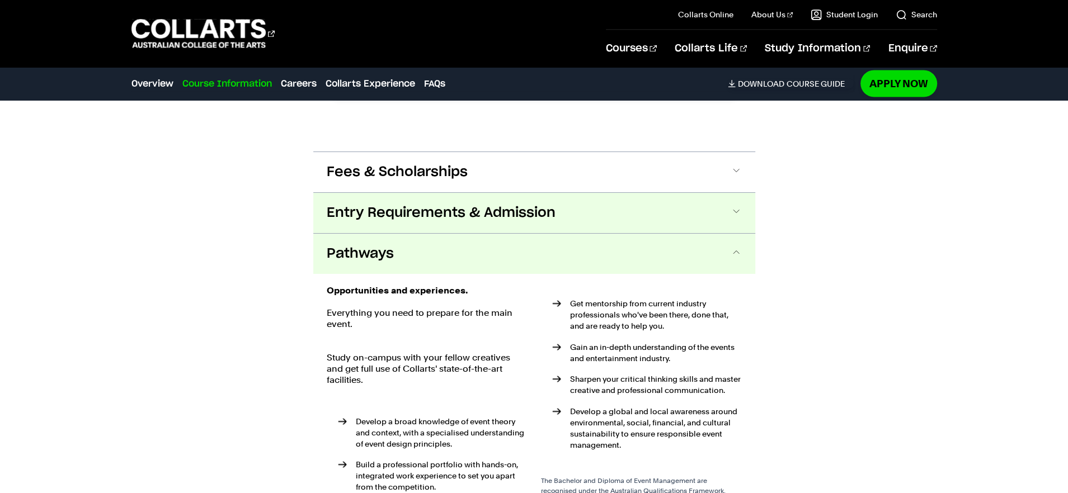
click at [432, 216] on span "Entry Requirements & Admission" at bounding box center [441, 213] width 229 height 18
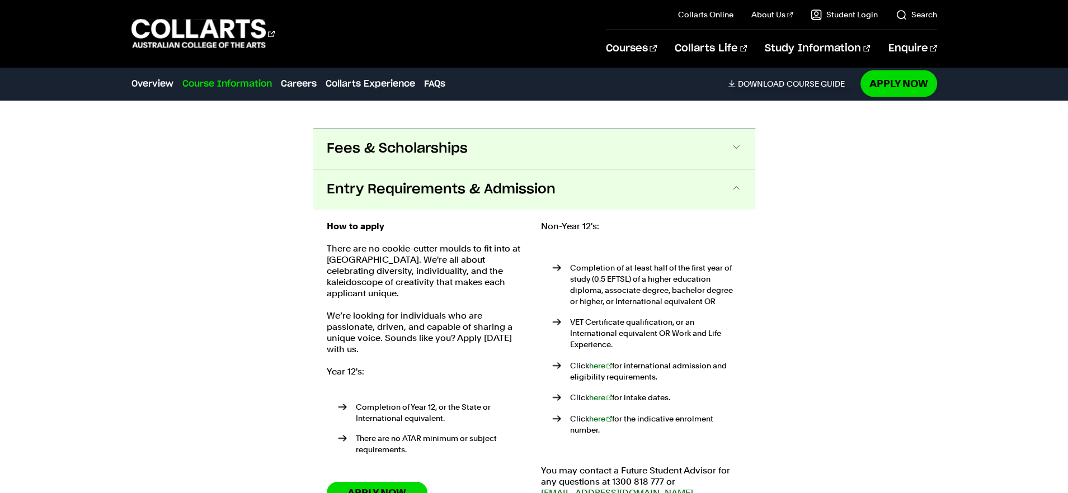
click at [426, 154] on button "Fees & Scholarships" at bounding box center [534, 149] width 442 height 40
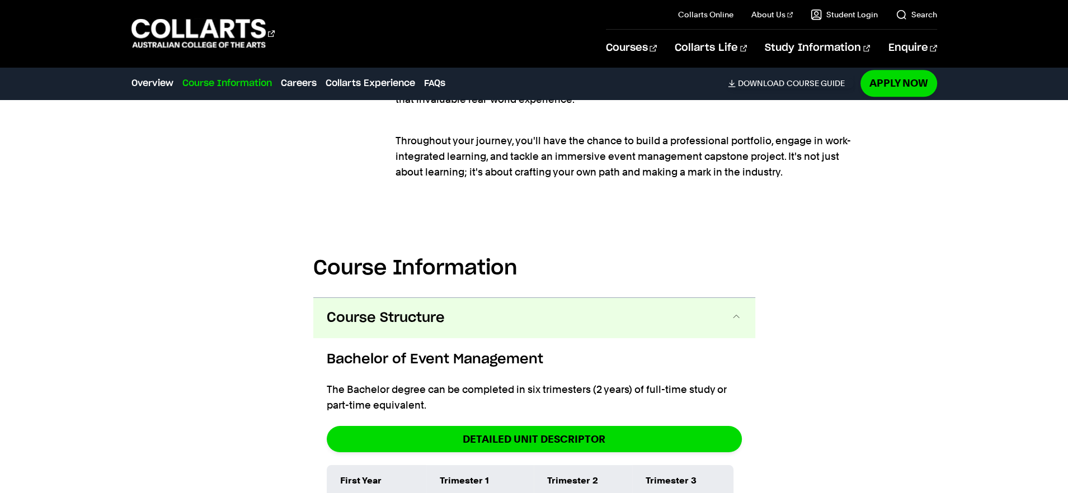
scroll to position [1060, 0]
click at [608, 311] on button "Course Structure" at bounding box center [534, 319] width 442 height 40
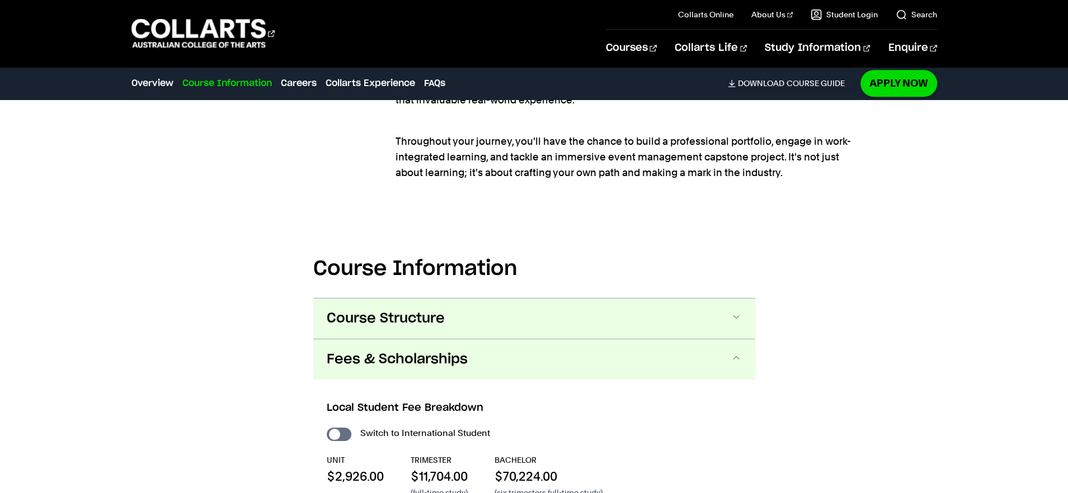
click at [557, 307] on button "Course Structure" at bounding box center [534, 319] width 442 height 40
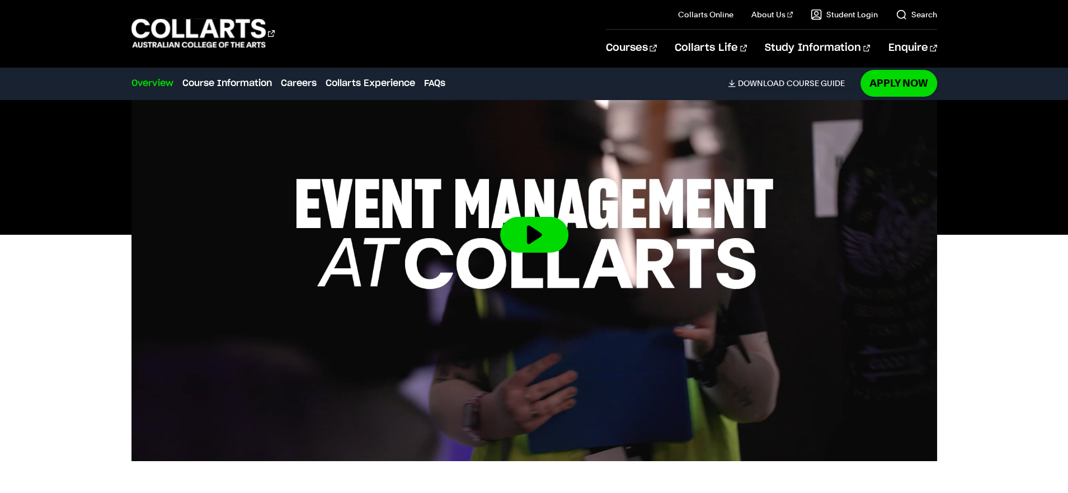
scroll to position [0, 0]
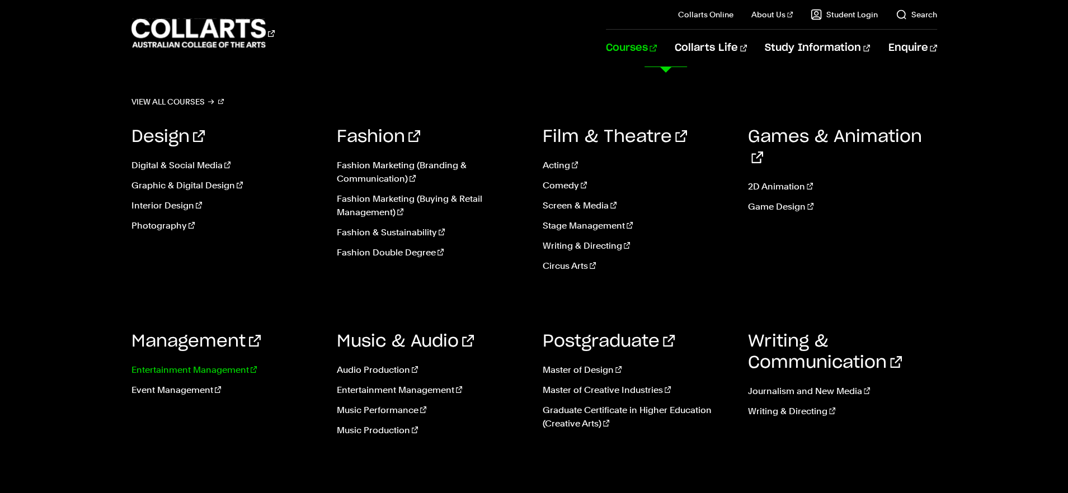
click at [190, 366] on link "Entertainment Management" at bounding box center [225, 370] width 189 height 13
click at [182, 386] on link "Event Management" at bounding box center [225, 390] width 189 height 13
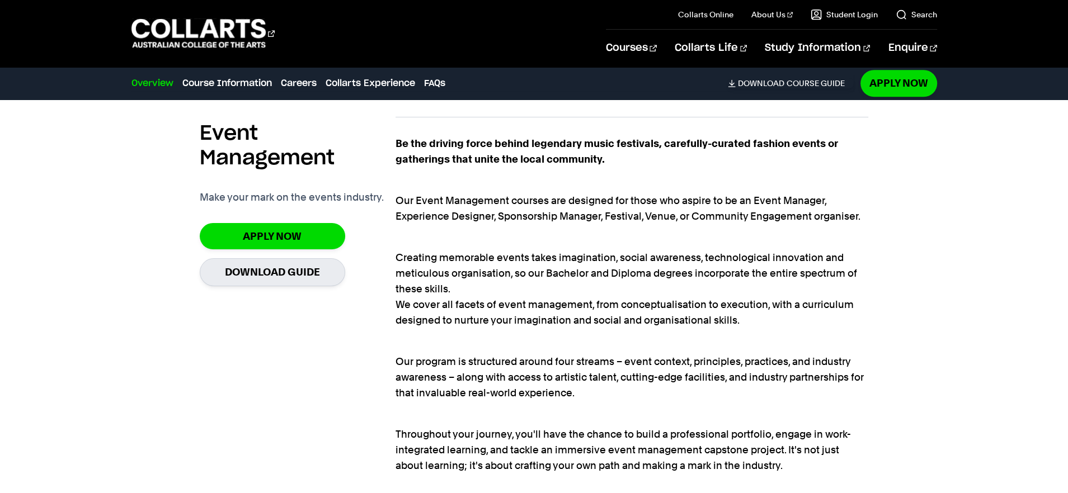
scroll to position [767, 0]
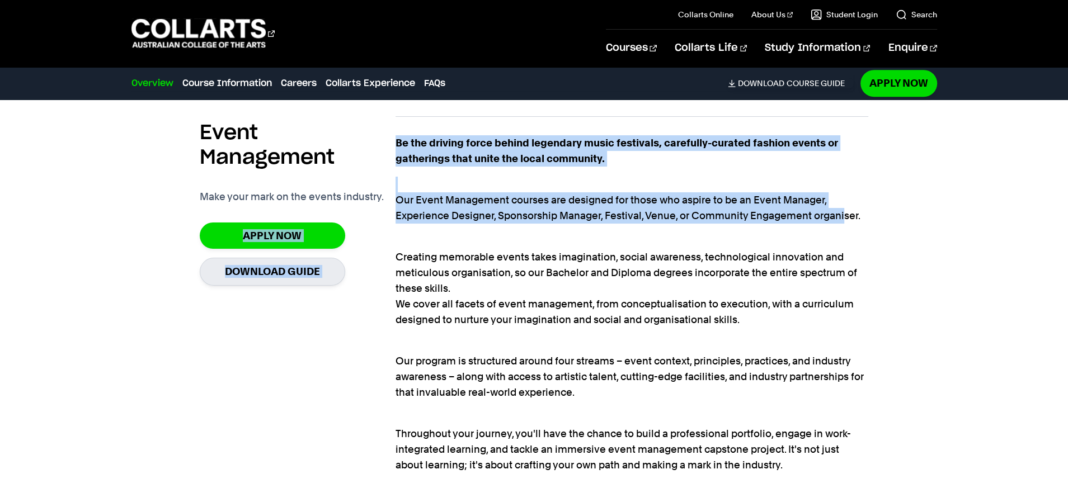
drag, startPoint x: 389, startPoint y: 198, endPoint x: 844, endPoint y: 209, distance: 455.4
click at [844, 209] on section "Event Management Make your mark on the events industry. Apply Now Download Guid…" at bounding box center [534, 297] width 668 height 398
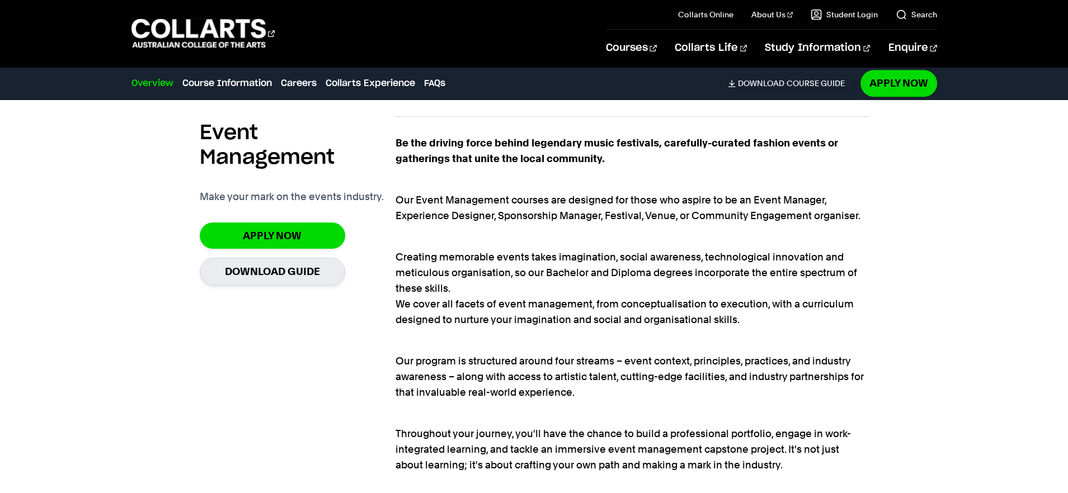
click at [844, 209] on p "Our Event Management courses are designed for those who aspire to be an Event M…" at bounding box center [631, 200] width 473 height 47
drag, startPoint x: 875, startPoint y: 207, endPoint x: 708, endPoint y: 204, distance: 167.8
click at [716, 204] on div "Event Management Make your mark on the events industry. Apply Now Download Guid…" at bounding box center [533, 297] width 805 height 398
click at [708, 205] on p "Our Event Management courses are designed for those who aspire to be an Event M…" at bounding box center [631, 200] width 473 height 47
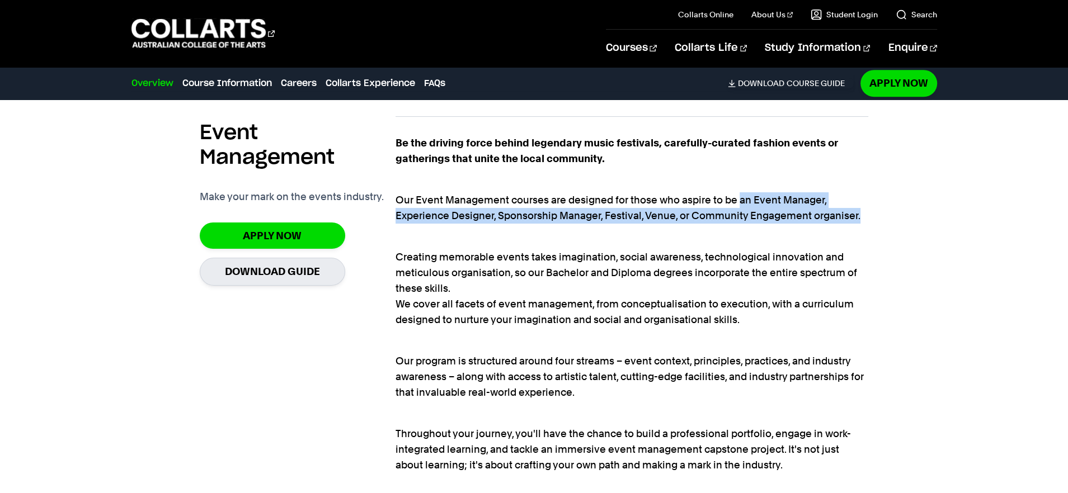
drag, startPoint x: 739, startPoint y: 201, endPoint x: 882, endPoint y: 216, distance: 143.4
click at [882, 216] on div "Event Management Make your mark on the events industry. Apply Now Download Guid…" at bounding box center [533, 297] width 805 height 398
copy p "an Event Manager, Experience Designer, Sponsorship Manager, Festival, Venue, or…"
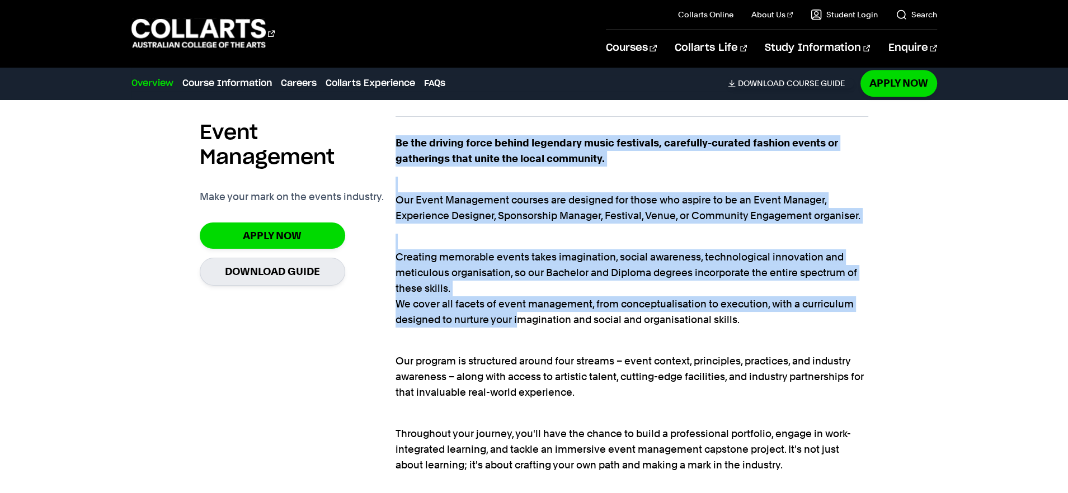
drag, startPoint x: 393, startPoint y: 306, endPoint x: 522, endPoint y: 325, distance: 131.1
click at [520, 325] on section "Event Management Make your mark on the events industry. Apply Now Download Guid…" at bounding box center [534, 297] width 668 height 398
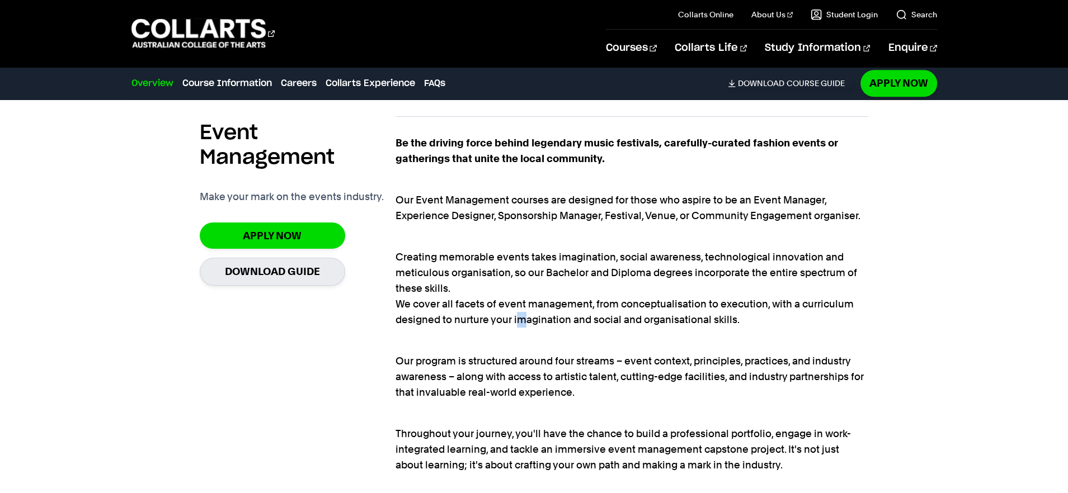
drag, startPoint x: 522, startPoint y: 325, endPoint x: 470, endPoint y: 310, distance: 54.5
click at [513, 323] on p "Creating memorable events takes imagination, social awareness, technological in…" at bounding box center [631, 281] width 473 height 94
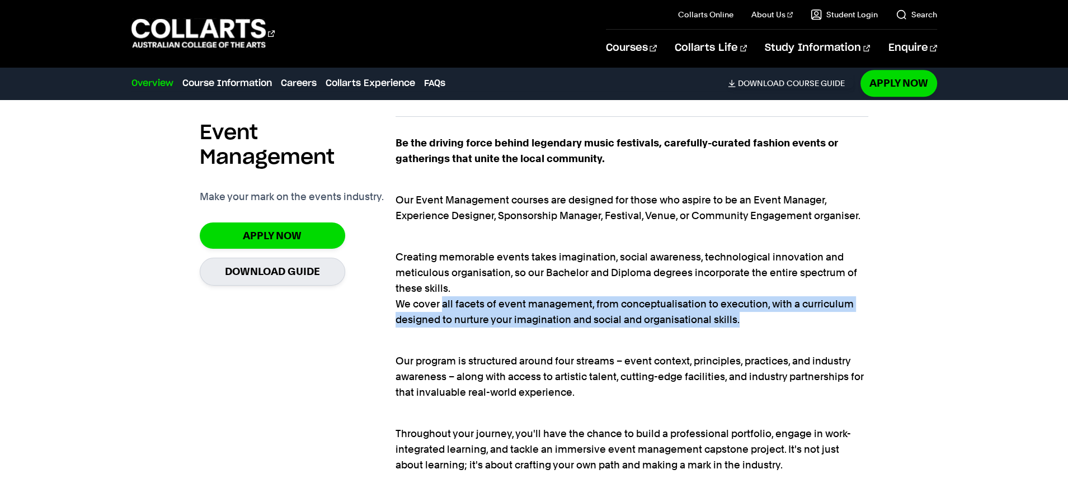
drag, startPoint x: 442, startPoint y: 304, endPoint x: 774, endPoint y: 324, distance: 332.3
click at [774, 324] on p "Creating memorable events takes imagination, social awareness, technological in…" at bounding box center [631, 281] width 473 height 94
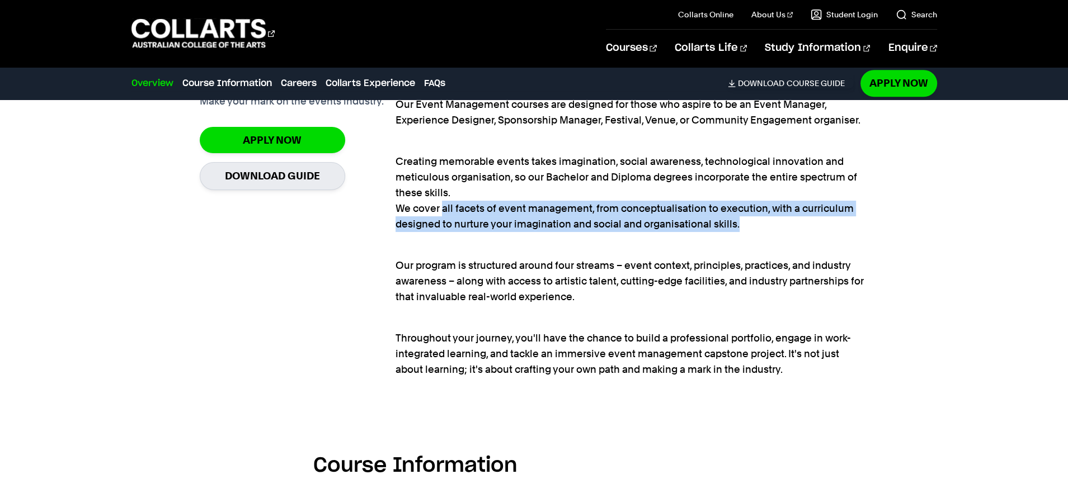
scroll to position [865, 0]
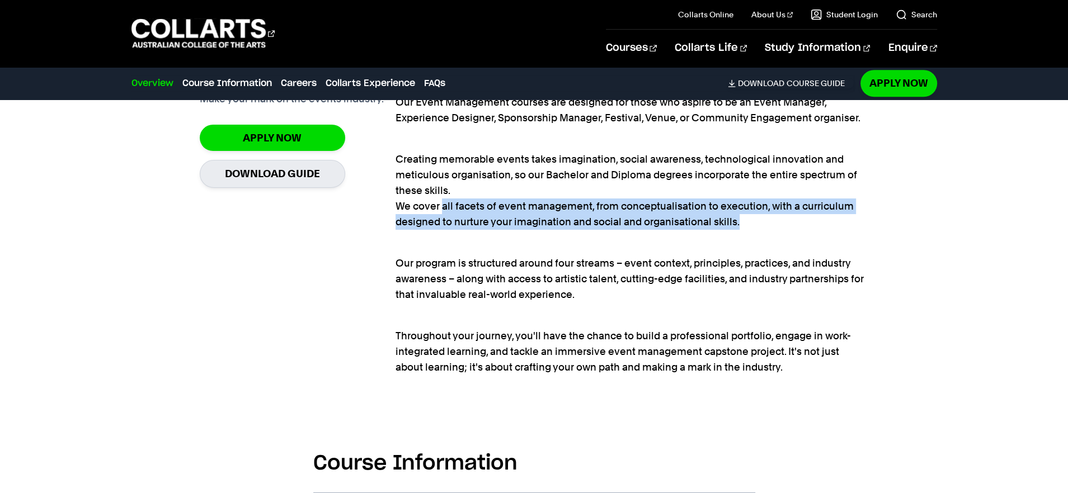
copy p "all facets of event management, from conceptualisation to execution, with a cur…"
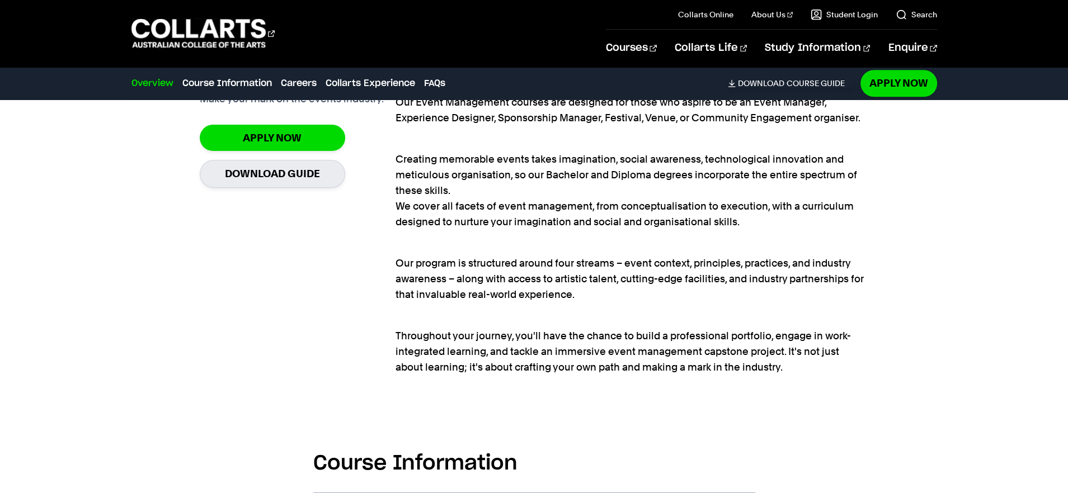
click at [544, 269] on p "Our program is structured around four streams – event context, principles, prac…" at bounding box center [631, 271] width 473 height 63
drag, startPoint x: 395, startPoint y: 271, endPoint x: 468, endPoint y: 282, distance: 74.1
click at [469, 283] on p "Our program is structured around four streams – event context, principles, prac…" at bounding box center [631, 271] width 473 height 63
click at [463, 282] on p "Our program is structured around four streams – event context, principles, prac…" at bounding box center [631, 271] width 473 height 63
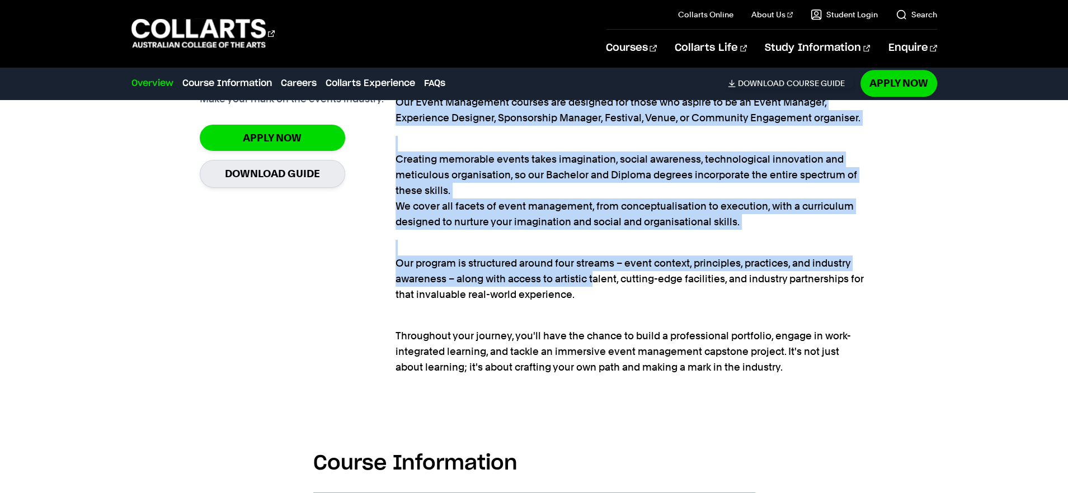
drag, startPoint x: 388, startPoint y: 255, endPoint x: 595, endPoint y: 284, distance: 208.9
click at [595, 284] on section "Event Management Make your mark on the events industry. Apply Now Download Guid…" at bounding box center [534, 200] width 668 height 398
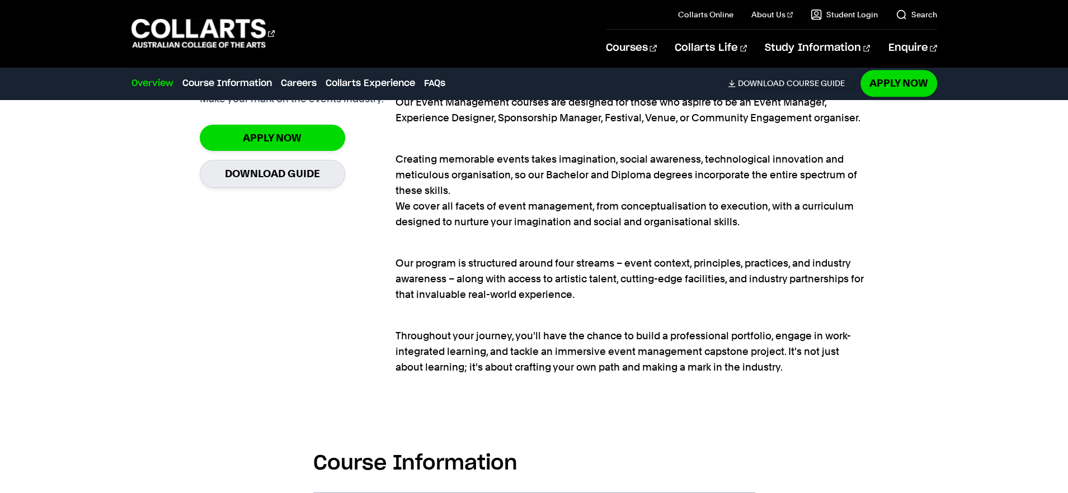
click at [595, 284] on p "Our program is structured around four streams – event context, principles, prac…" at bounding box center [631, 271] width 473 height 63
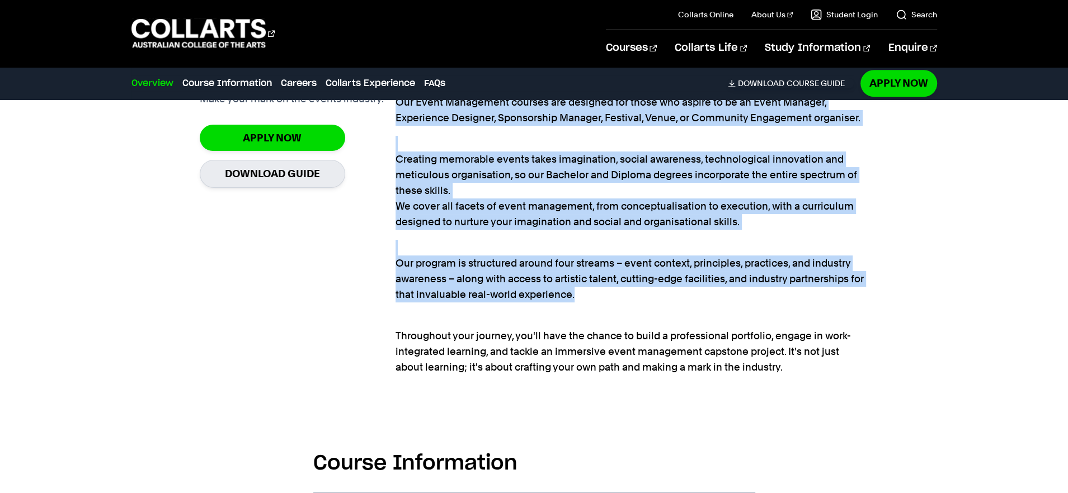
drag, startPoint x: 593, startPoint y: 296, endPoint x: 393, endPoint y: 265, distance: 202.1
click at [393, 265] on section "Event Management Make your mark on the events industry. Apply Now Download Guid…" at bounding box center [534, 200] width 668 height 398
copy section "Be the driving force behind legendary music festivals, carefully-curated fashio…"
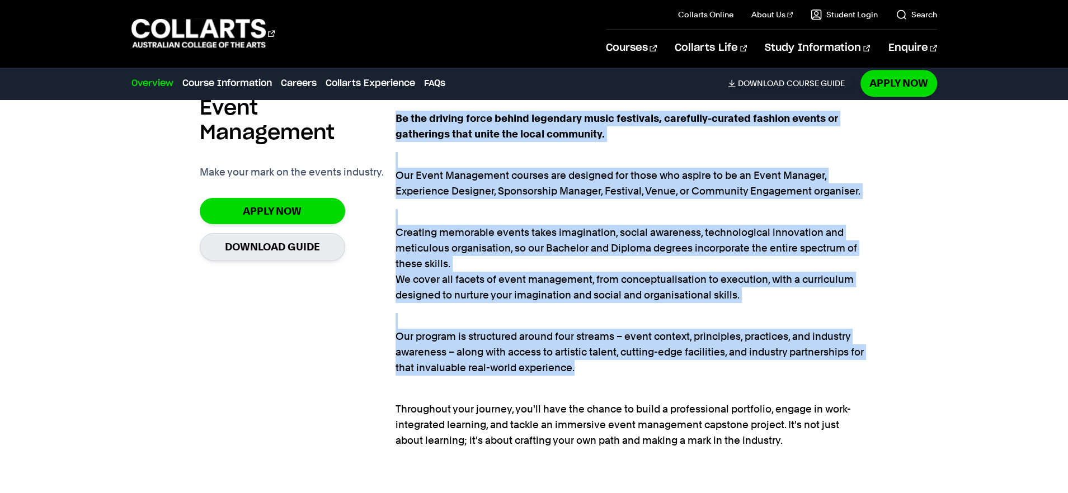
scroll to position [786, 0]
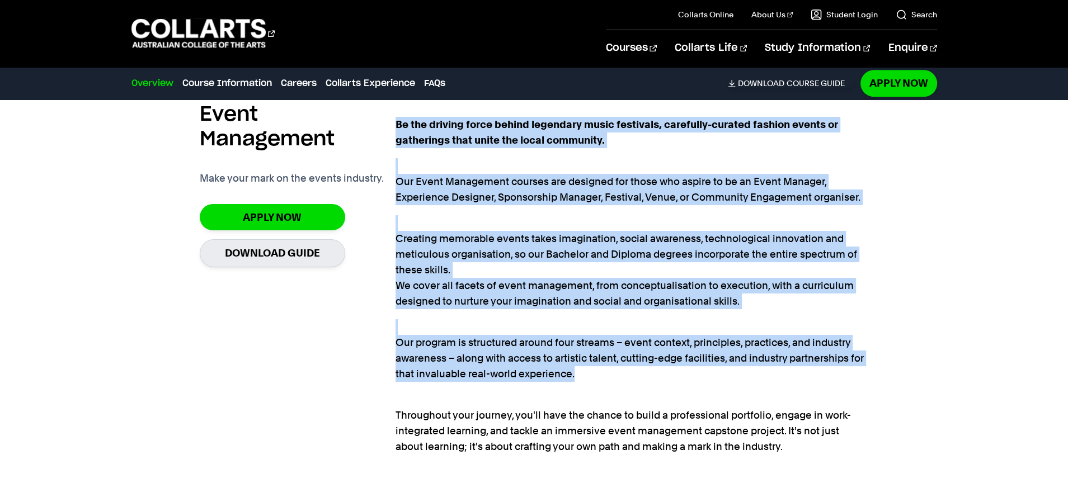
click at [652, 182] on p "Our Event Management courses are designed for those who aspire to be an Event M…" at bounding box center [631, 181] width 473 height 47
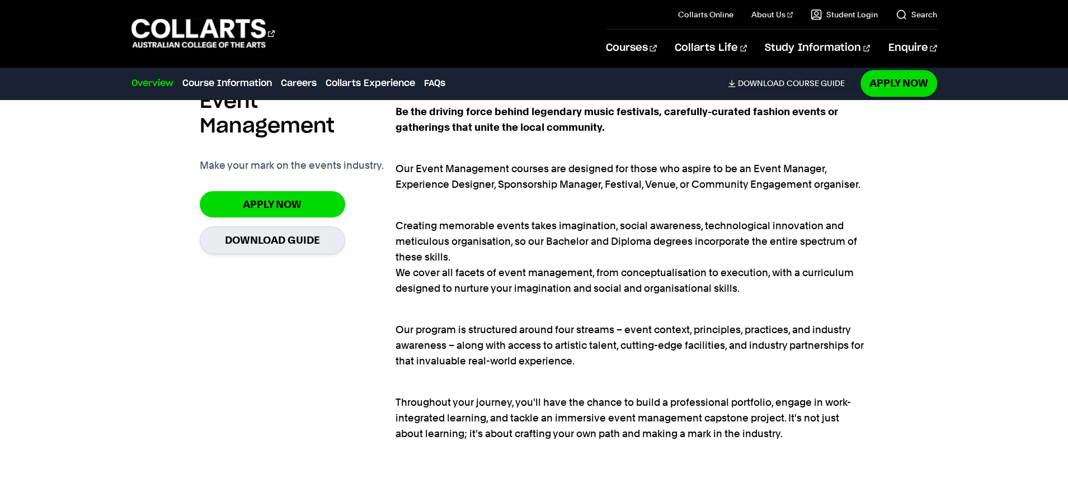
scroll to position [812, 0]
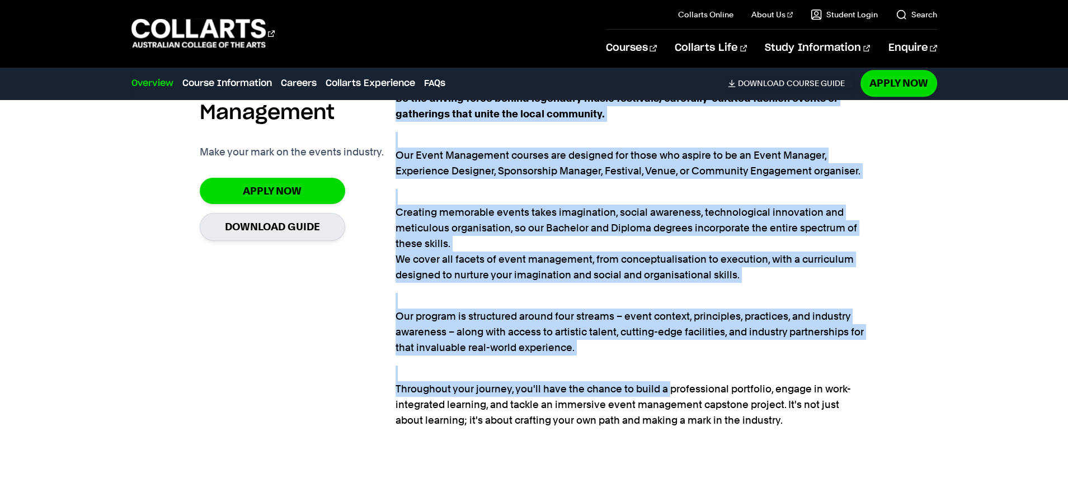
drag, startPoint x: 390, startPoint y: 311, endPoint x: 668, endPoint y: 385, distance: 287.6
click at [669, 384] on section "Event Management Make your mark on the events industry. Apply Now Download Guid…" at bounding box center [534, 253] width 668 height 398
drag, startPoint x: 668, startPoint y: 385, endPoint x: 709, endPoint y: 406, distance: 46.5
click at [668, 384] on p "Throughout your journey, you'll have the chance to build a professional portfol…" at bounding box center [631, 397] width 473 height 63
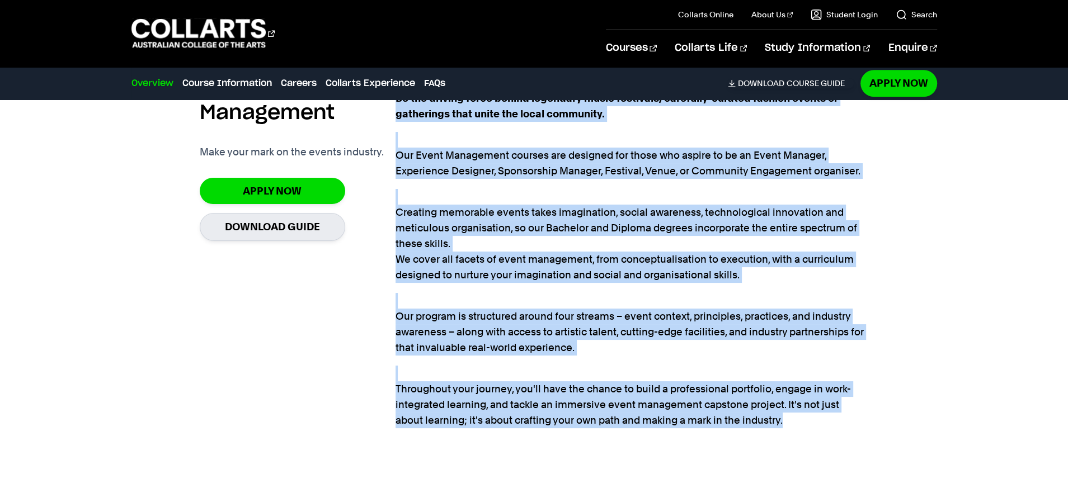
drag, startPoint x: 768, startPoint y: 422, endPoint x: 393, endPoint y: 319, distance: 389.1
click at [392, 319] on section "Event Management Make your mark on the events industry. Apply Now Download Guid…" at bounding box center [534, 253] width 668 height 398
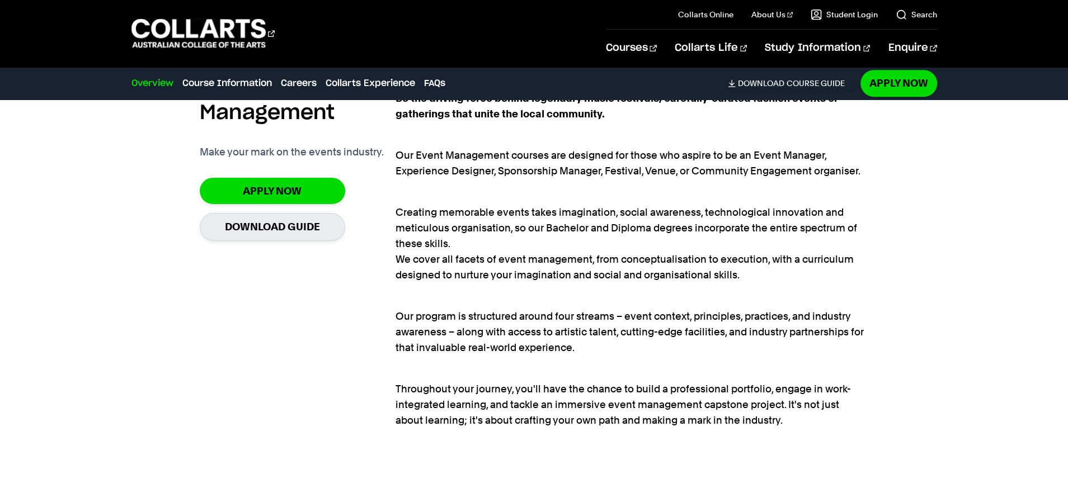
click at [393, 319] on div "Event Management Make your mark on the events industry. Apply Now Download Guide" at bounding box center [298, 253] width 196 height 362
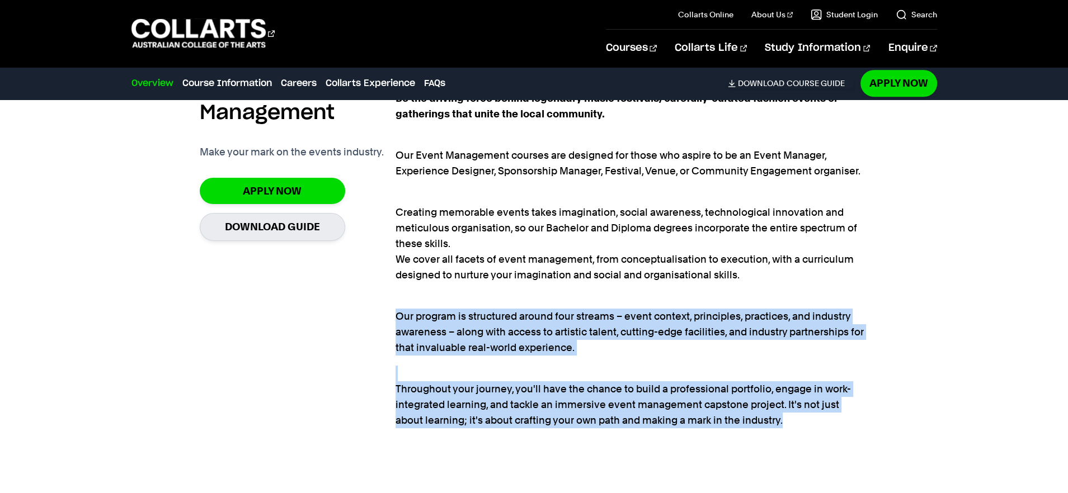
drag, startPoint x: 407, startPoint y: 317, endPoint x: 754, endPoint y: 422, distance: 362.4
click at [754, 422] on div "Be the driving force behind legendary music festivals, carefully-curated fashio…" at bounding box center [631, 260] width 473 height 338
copy div "Our program is structured around four streams – event context, principles, prac…"
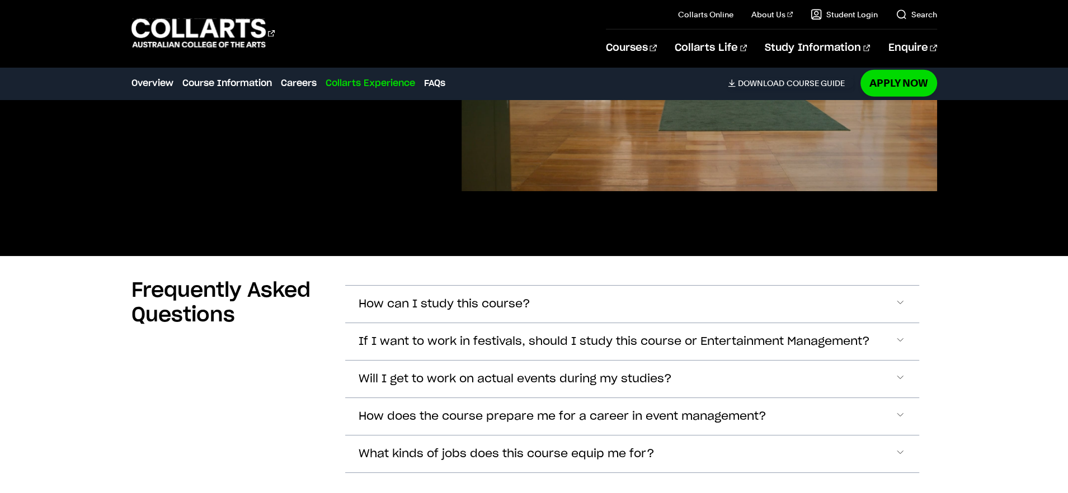
scroll to position [3041, 0]
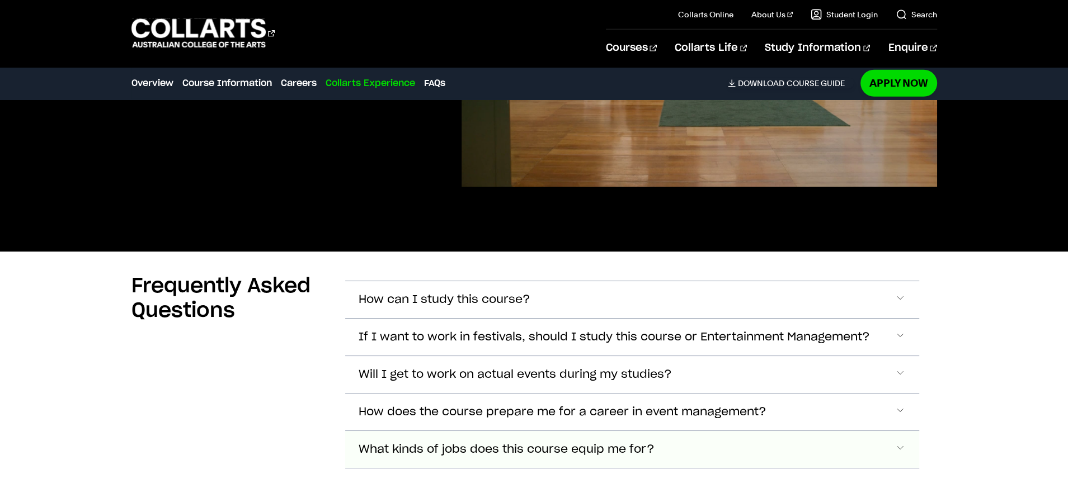
click at [604, 433] on button "What kinds of jobs does this course equip me for?" at bounding box center [632, 449] width 574 height 37
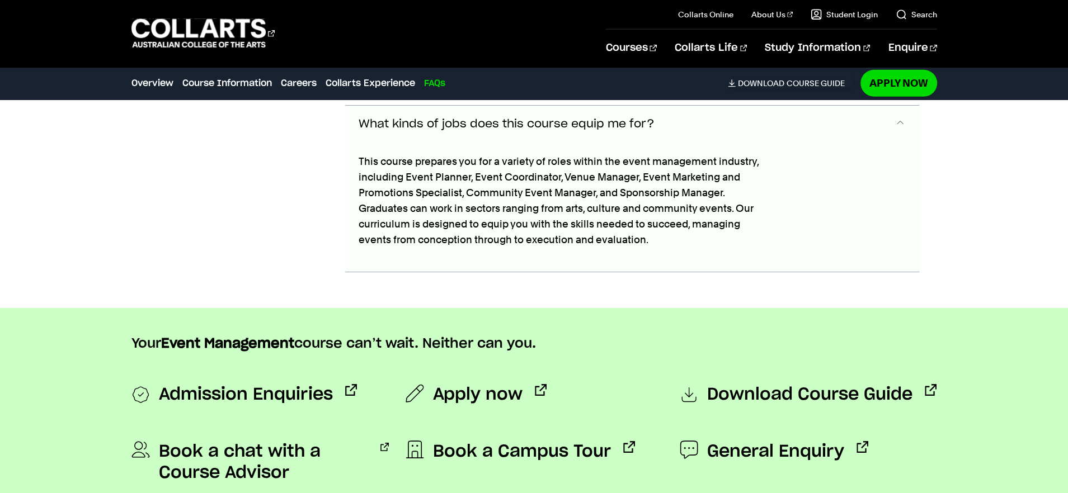
scroll to position [3368, 0]
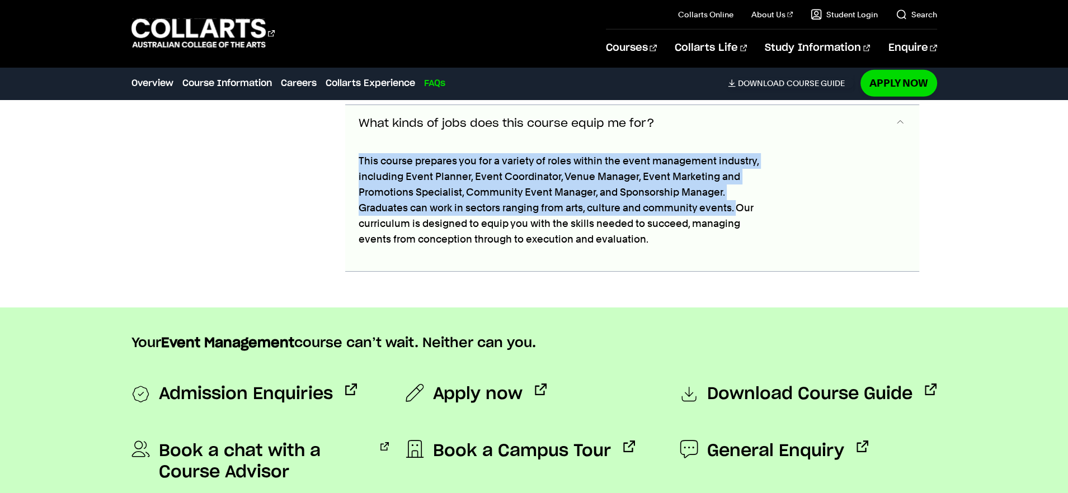
drag, startPoint x: 359, startPoint y: 155, endPoint x: 729, endPoint y: 209, distance: 374.2
click at [733, 207] on div "This course prepares you for a variety of roles within the event management ind…" at bounding box center [566, 206] width 442 height 129
copy p "This course prepares you for a variety of roles within the event management ind…"
click at [516, 225] on p "This course prepares you for a variety of roles within the event management ind…" at bounding box center [566, 200] width 415 height 94
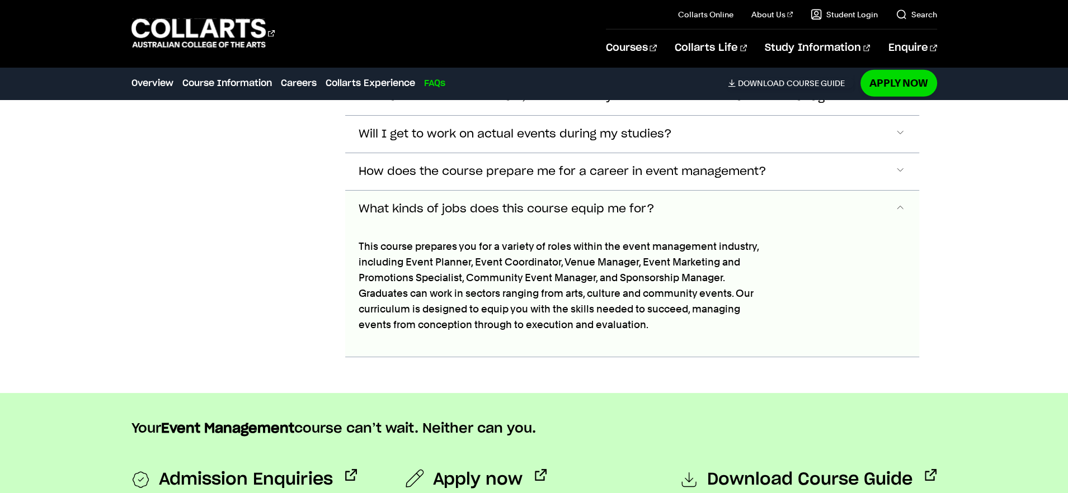
scroll to position [3258, 0]
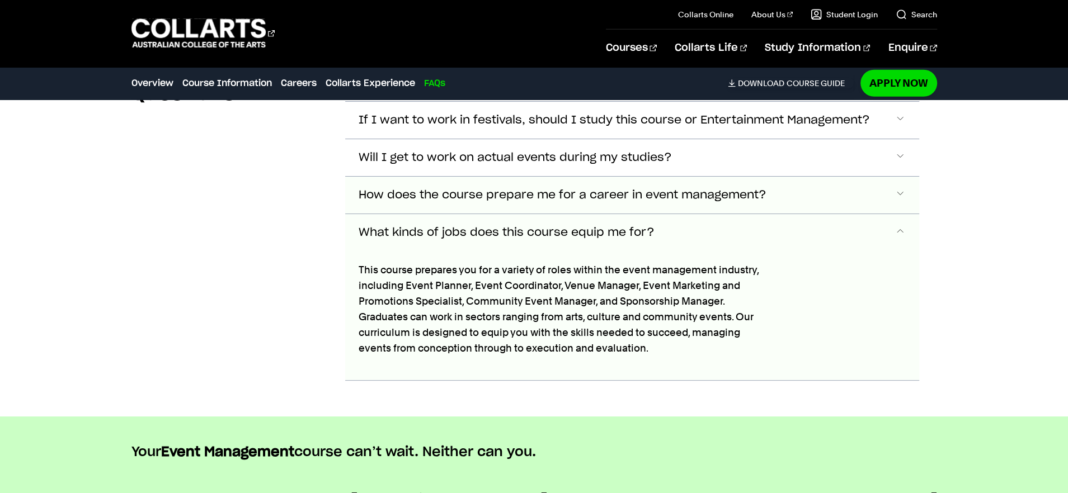
click at [484, 199] on button "How does the course prepare me for a career in event management?" at bounding box center [632, 195] width 574 height 37
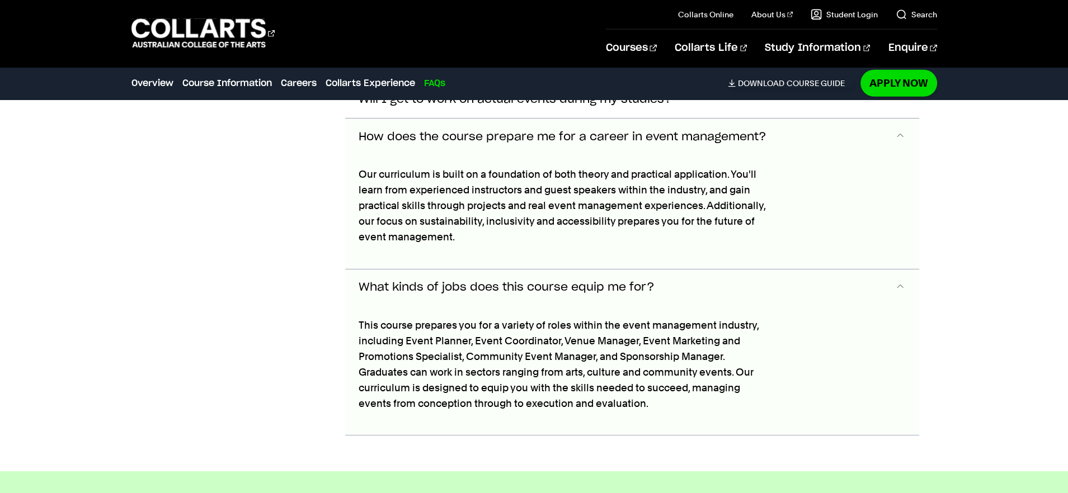
scroll to position [3331, 0]
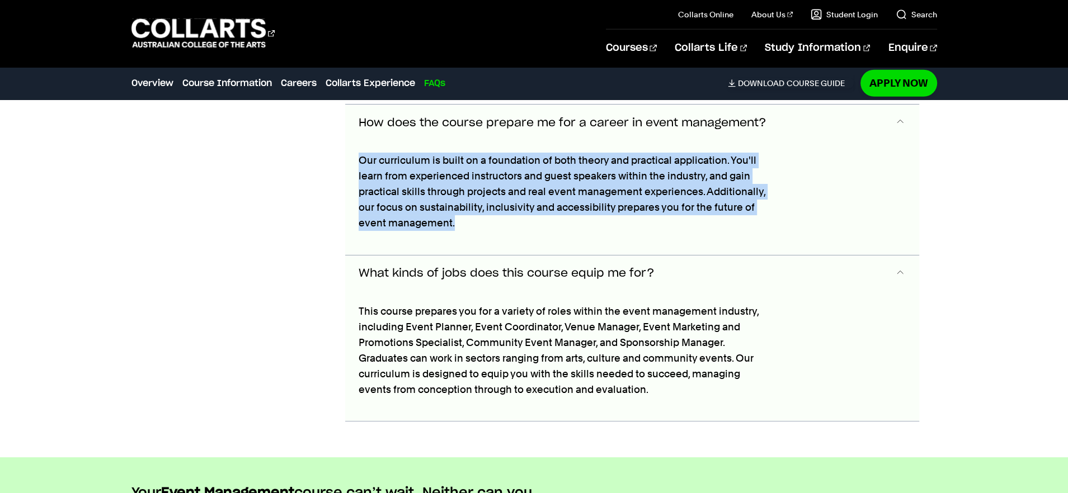
drag, startPoint x: 358, startPoint y: 158, endPoint x: 479, endPoint y: 220, distance: 136.3
click at [483, 219] on section "Frequently Asked Questions How can I study this course? On-campus only. If I wa…" at bounding box center [533, 210] width 805 height 495
copy p "Our curriculum is built on a foundation of both theory and practical applicatio…"
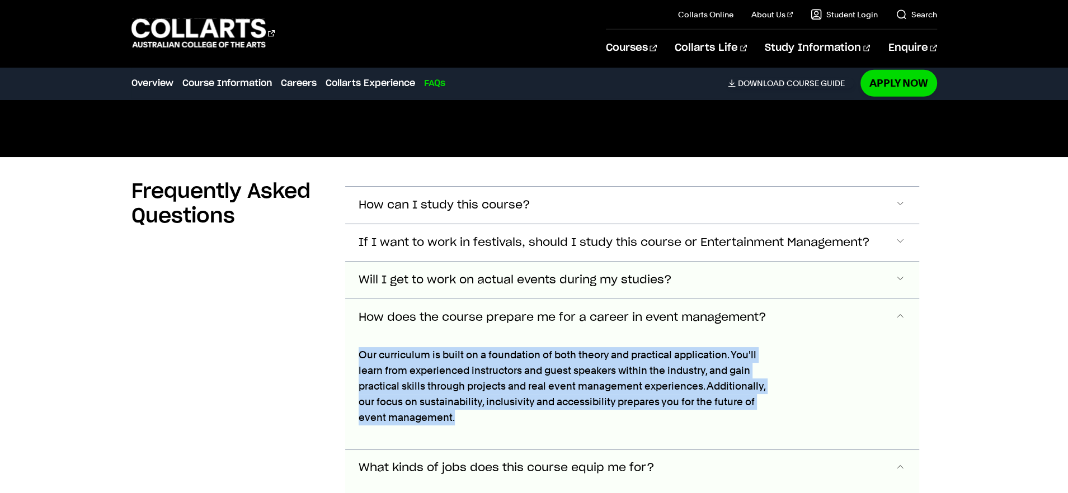
click at [526, 281] on span "Will I get to work on actual events during my studies?" at bounding box center [515, 280] width 313 height 13
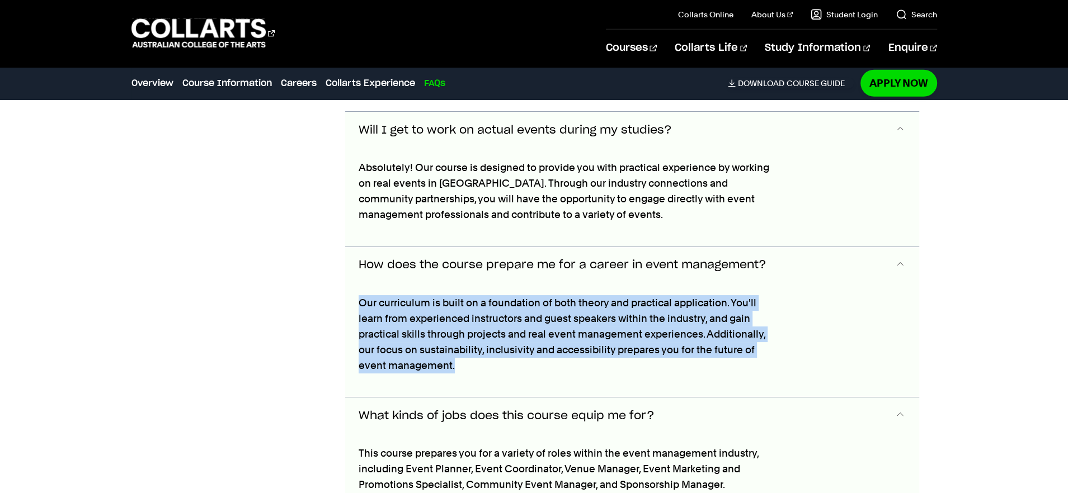
scroll to position [3293, 0]
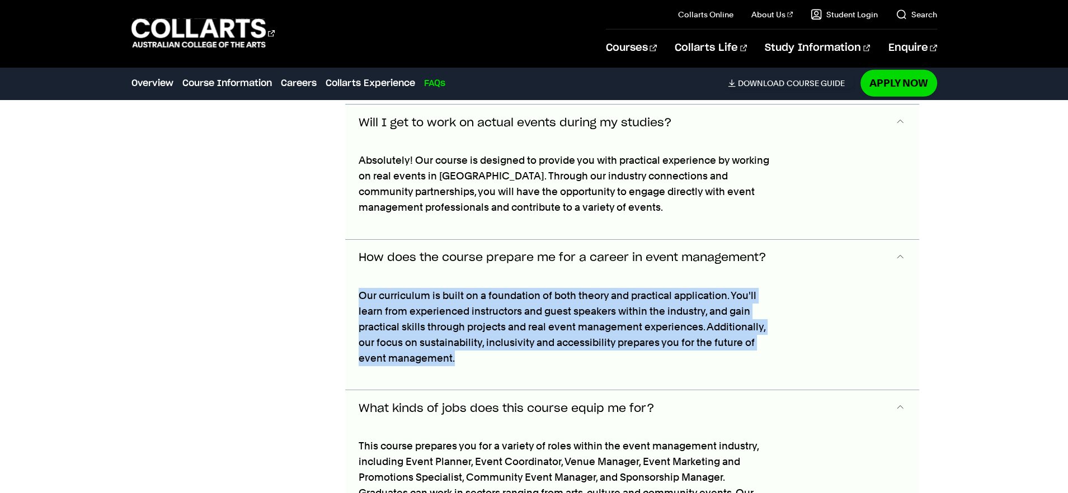
drag, startPoint x: 359, startPoint y: 115, endPoint x: 606, endPoint y: 120, distance: 246.7
click at [581, 117] on span "Will I get to work on actual events during my studies?" at bounding box center [515, 123] width 313 height 13
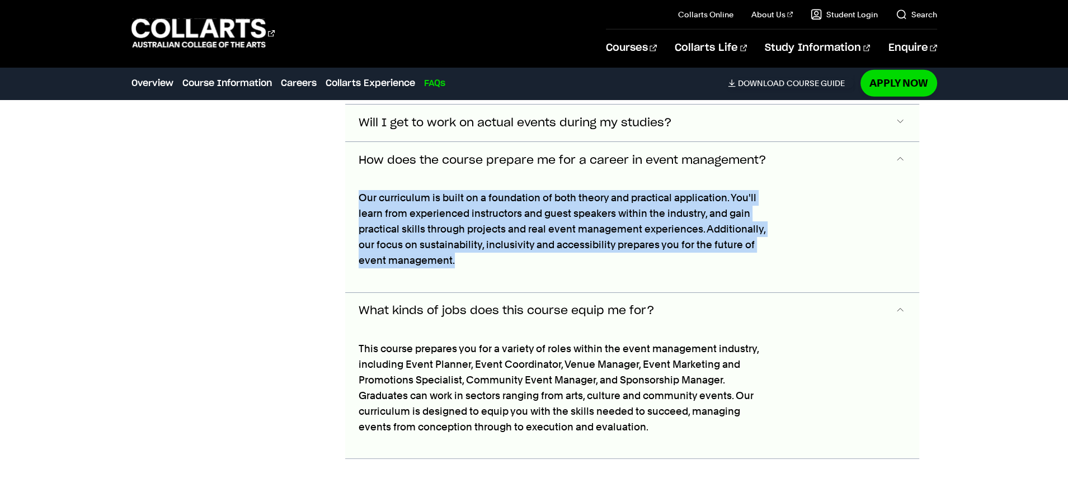
click at [597, 117] on span "Will I get to work on actual events during my studies?" at bounding box center [515, 123] width 313 height 13
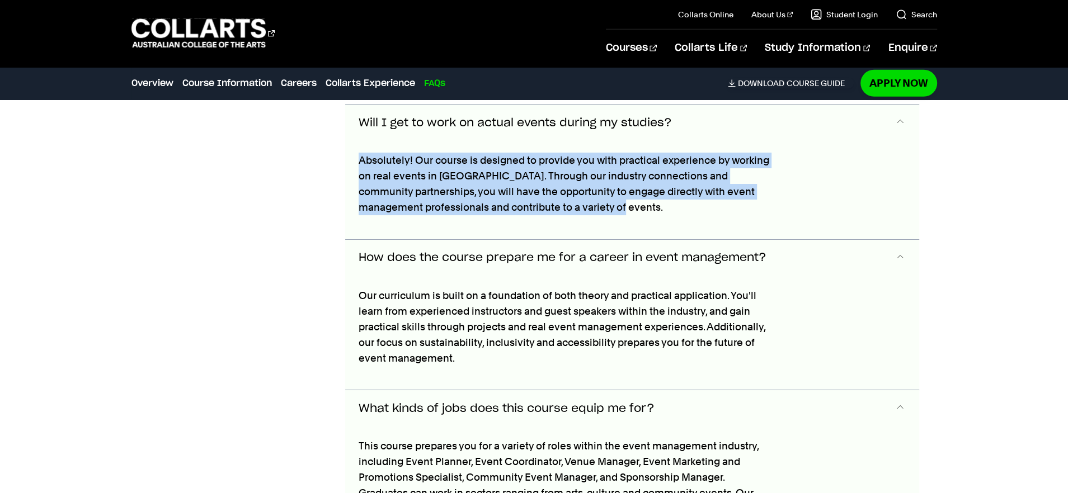
drag, startPoint x: 612, startPoint y: 213, endPoint x: 343, endPoint y: 161, distance: 273.5
click at [342, 158] on section "Frequently Asked Questions How can I study this course? On-campus only. If I wa…" at bounding box center [533, 296] width 805 height 593
copy p "Absolutely! Our course is designed to provide you with practical experience by …"
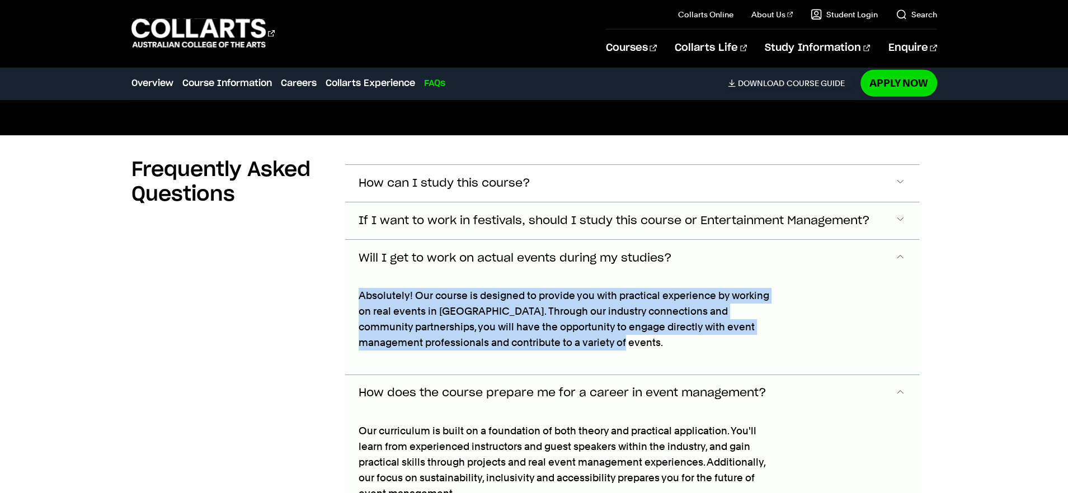
click at [638, 205] on button "If I want to work in festivals, should I study this course or Entertainment Man…" at bounding box center [632, 220] width 574 height 37
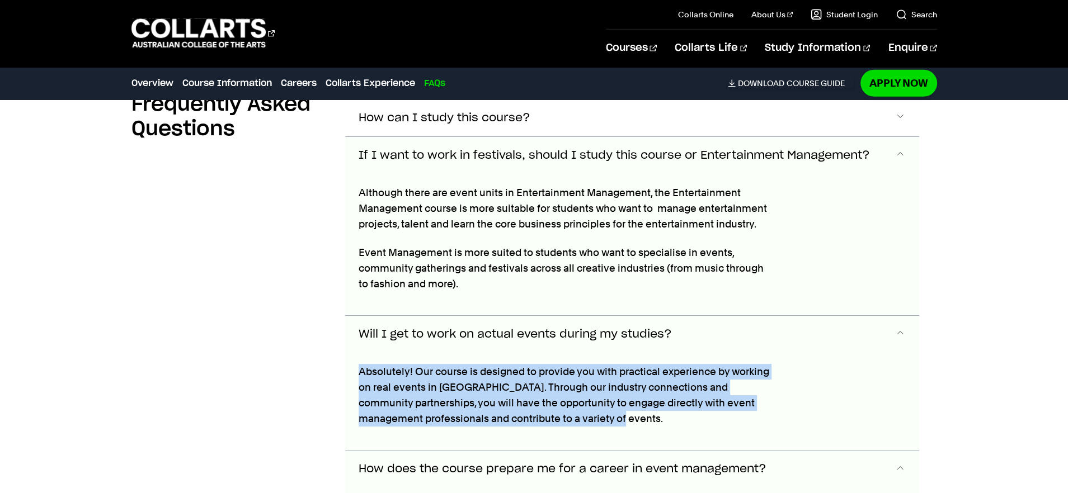
scroll to position [3257, 0]
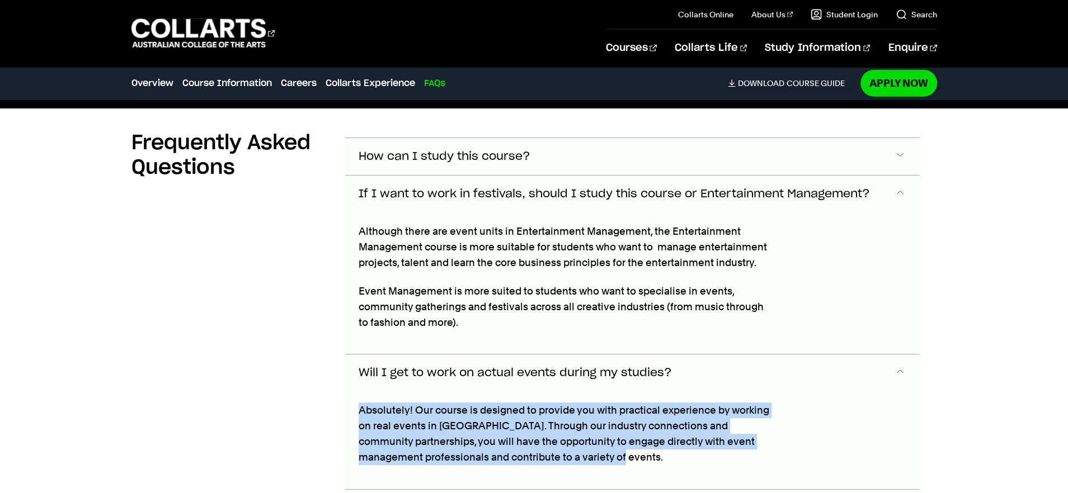
click at [497, 163] on button "How can I study this course?" at bounding box center [632, 156] width 574 height 37
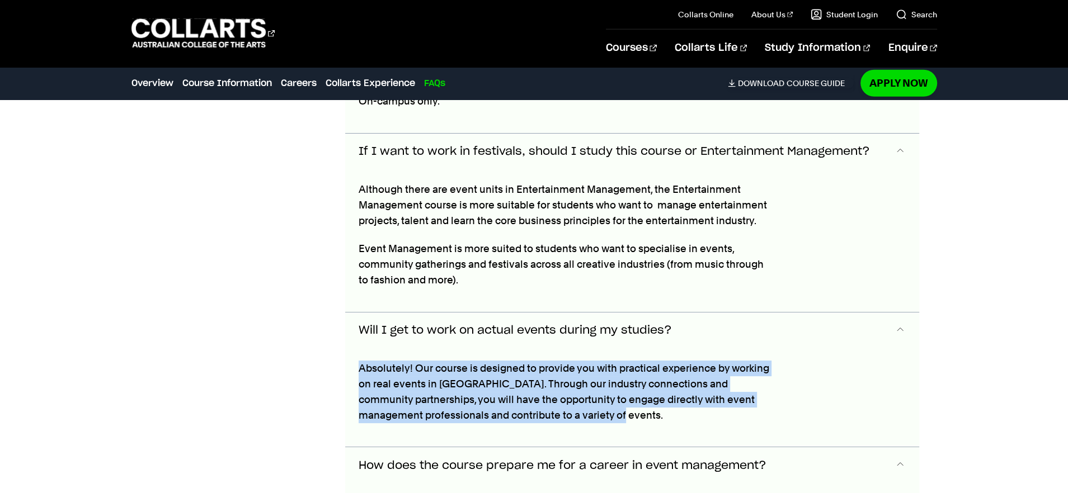
scroll to position [3247, 0]
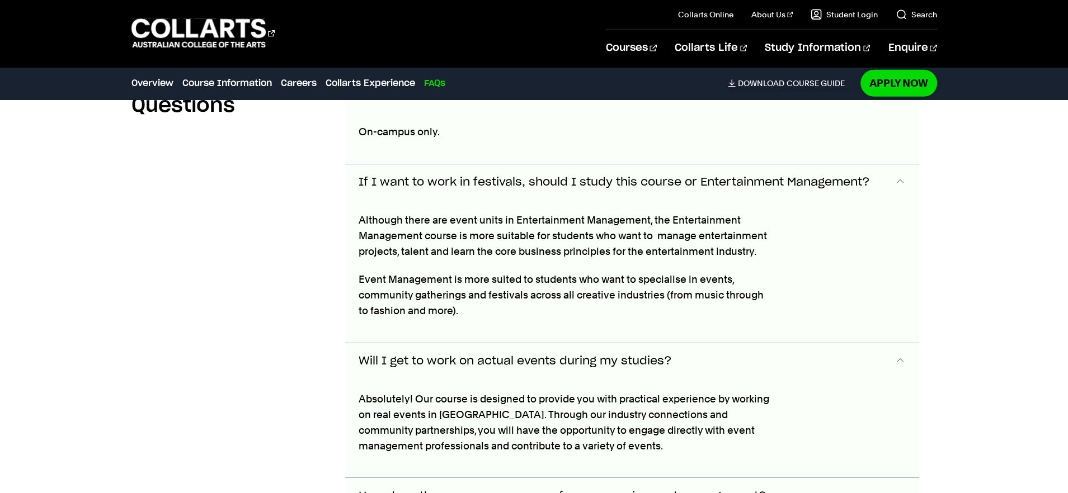
drag, startPoint x: 511, startPoint y: 304, endPoint x: 508, endPoint y: 297, distance: 7.3
click at [510, 303] on p "Event Management is more suited to students who want to specialise in events, c…" at bounding box center [566, 295] width 415 height 47
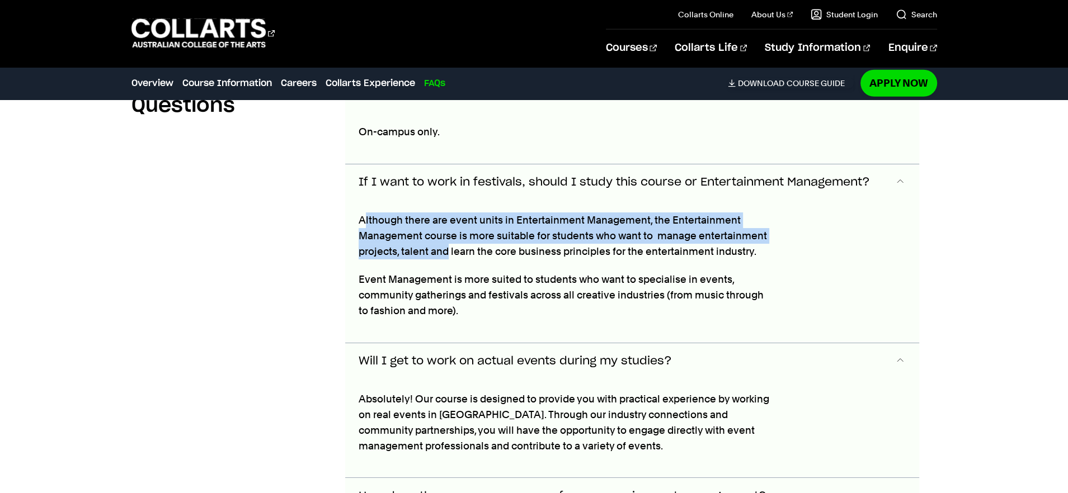
drag, startPoint x: 362, startPoint y: 211, endPoint x: 450, endPoint y: 258, distance: 99.1
click at [449, 253] on p "Although there are event units in Entertainment Management, the Entertainment M…" at bounding box center [566, 236] width 415 height 47
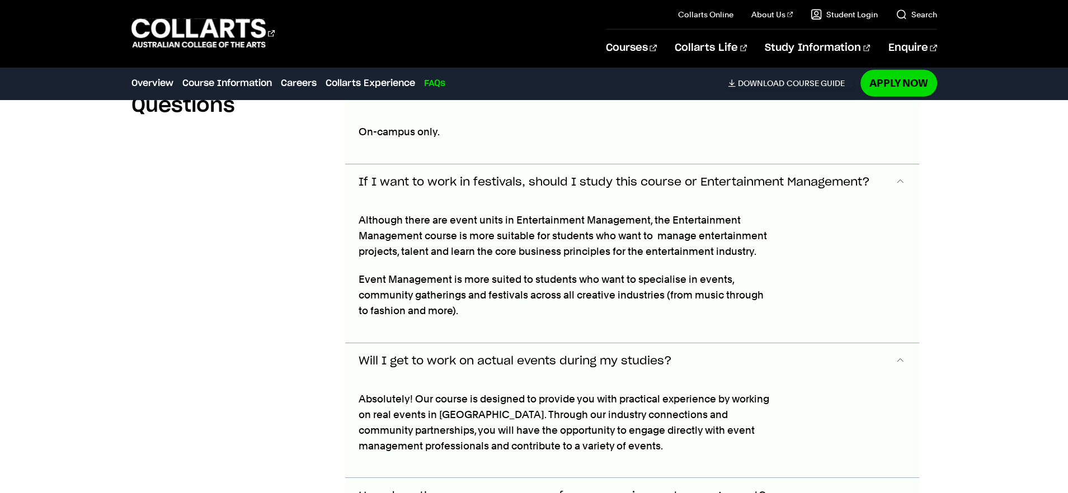
click at [450, 258] on div "Although there are event units in Entertainment Management, the Entertainment M…" at bounding box center [566, 272] width 442 height 142
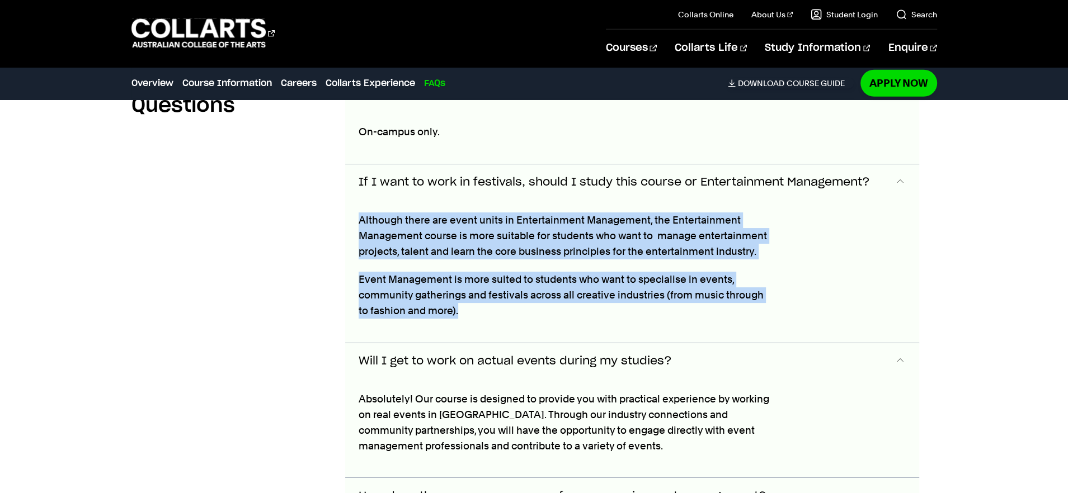
drag, startPoint x: 483, startPoint y: 323, endPoint x: 342, endPoint y: 219, distance: 175.2
click at [338, 216] on section "Frequently Asked Questions How can I study this course? On-campus only. If I wa…" at bounding box center [533, 438] width 805 height 785
copy div "Although there are event units in Entertainment Management, the Entertainment M…"
